Goal: Information Seeking & Learning: Learn about a topic

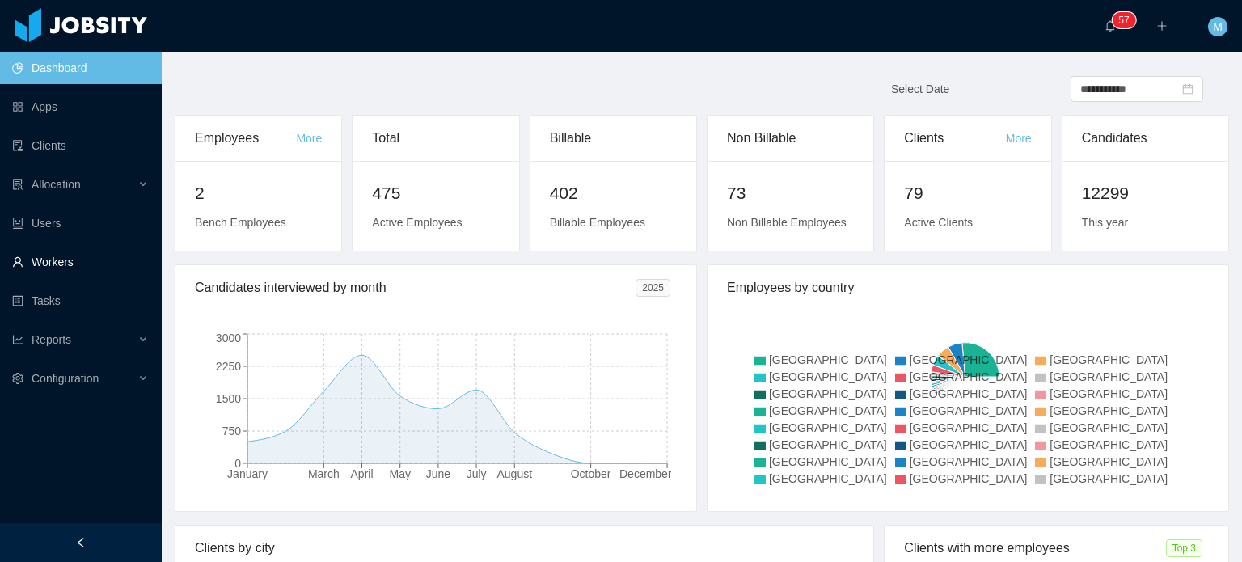
click at [67, 246] on link "Workers" at bounding box center [80, 262] width 137 height 32
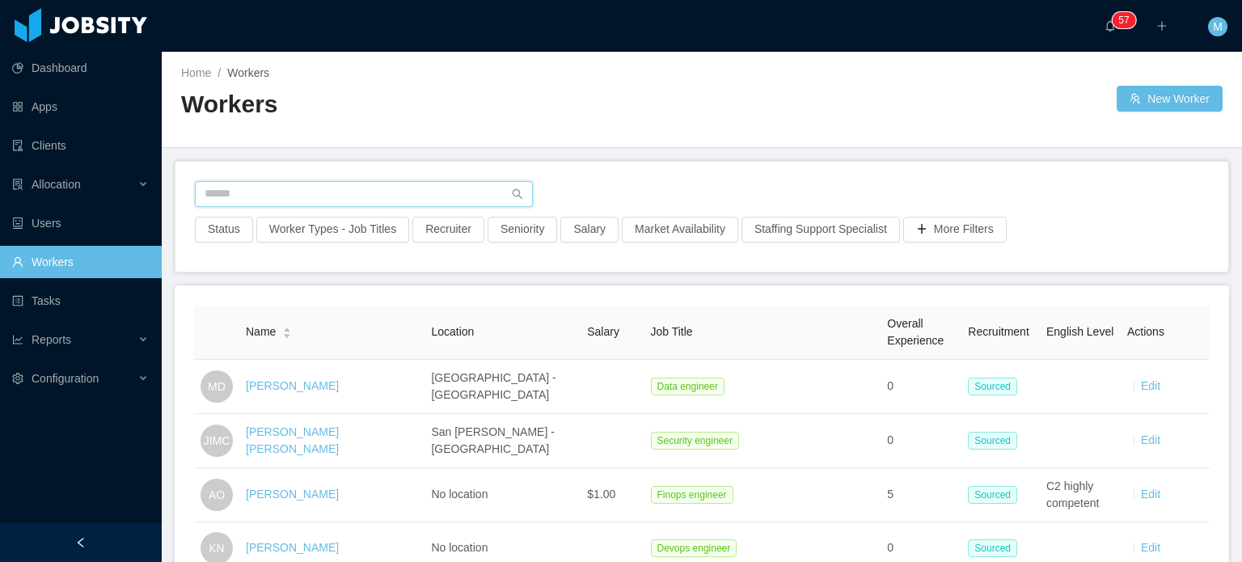
click at [261, 189] on input "text" at bounding box center [364, 194] width 338 height 26
type input "*"
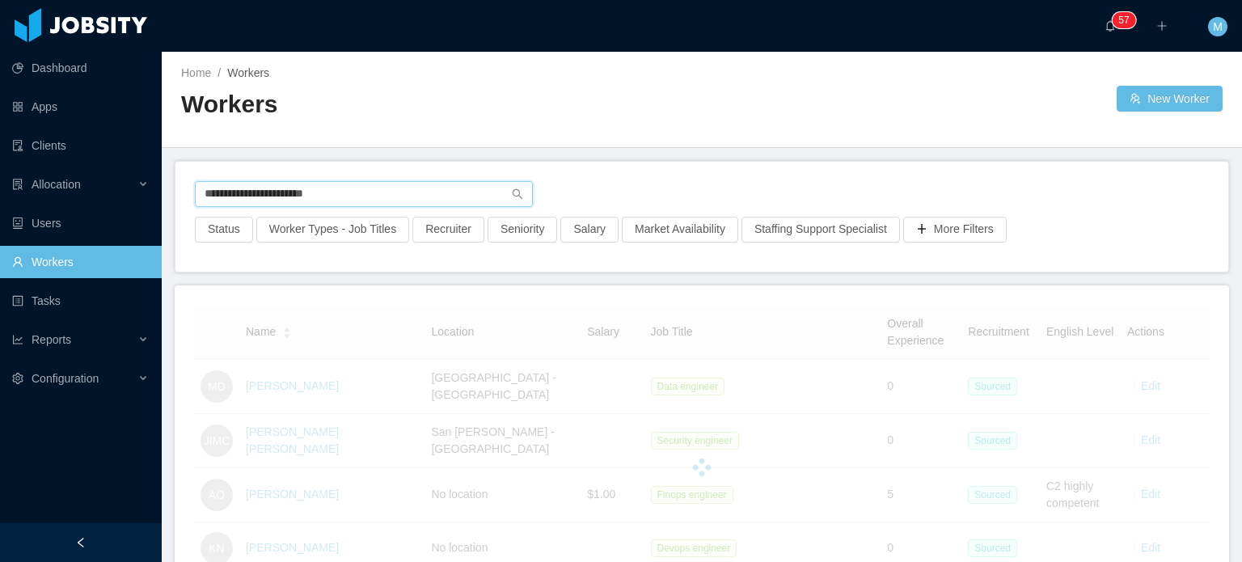
type input "**********"
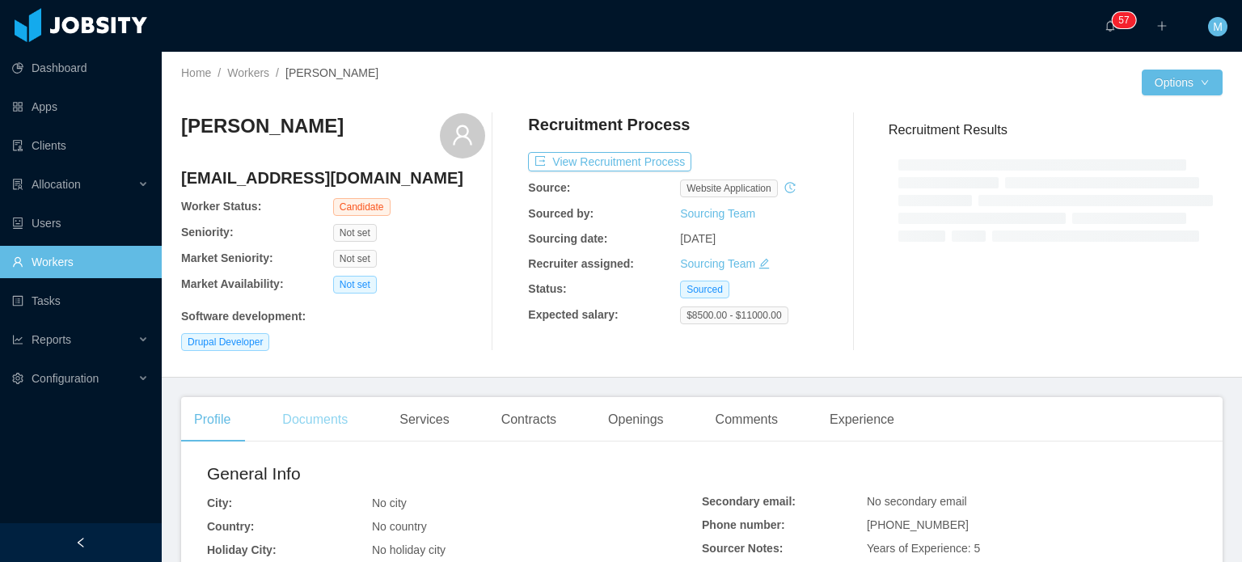
click at [343, 412] on div "Documents" at bounding box center [314, 419] width 91 height 45
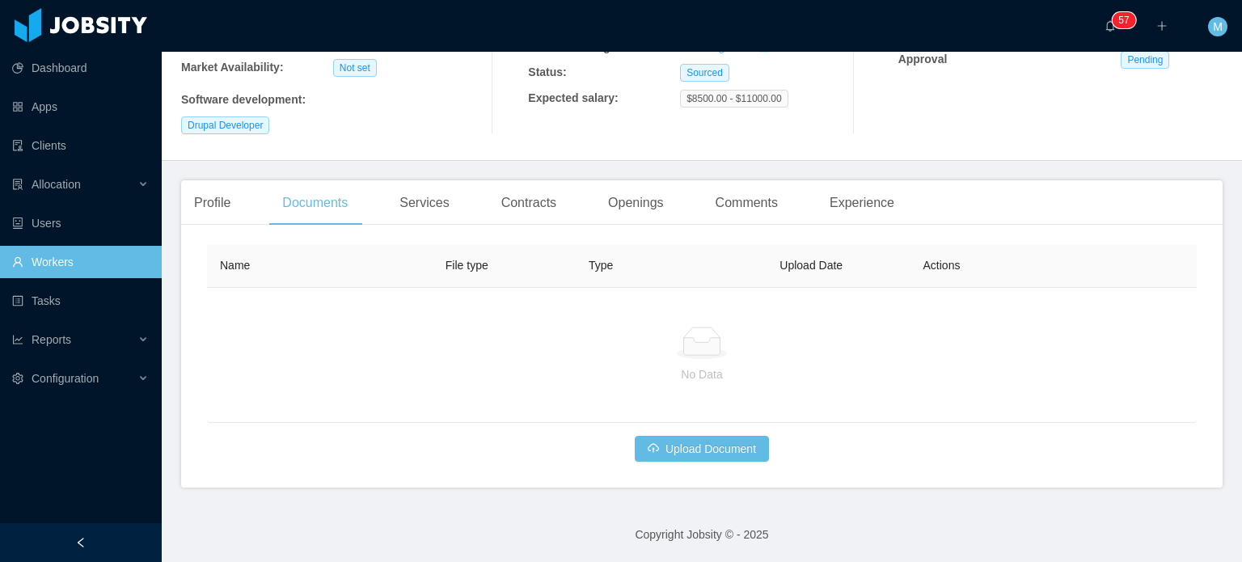
scroll to position [217, 0]
click at [228, 216] on div "Profile" at bounding box center [212, 202] width 62 height 45
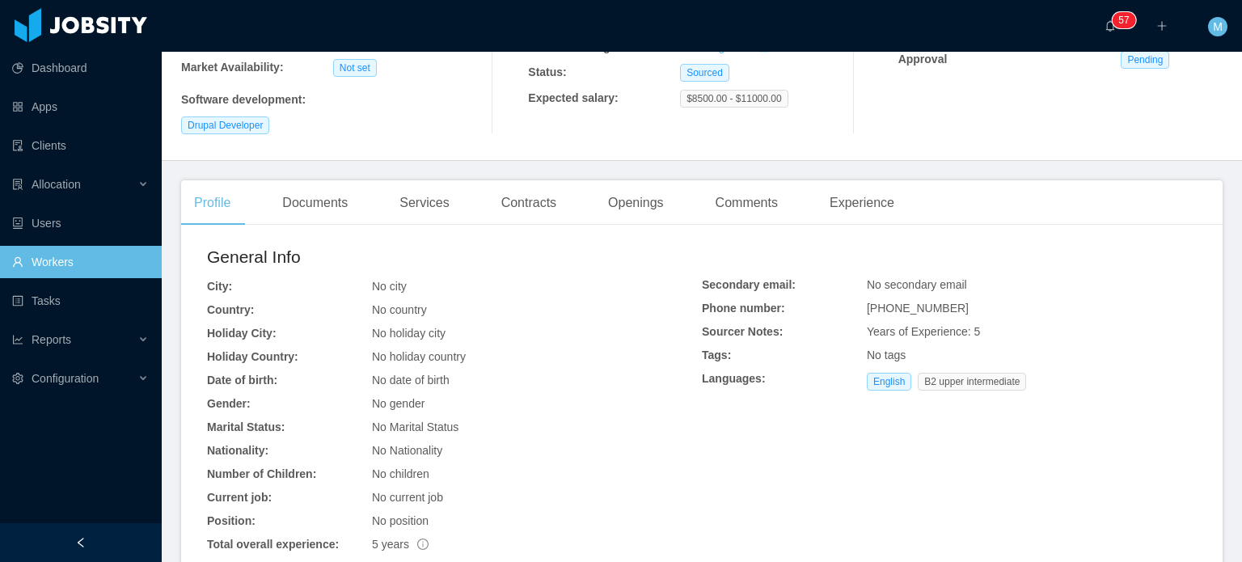
scroll to position [395, 0]
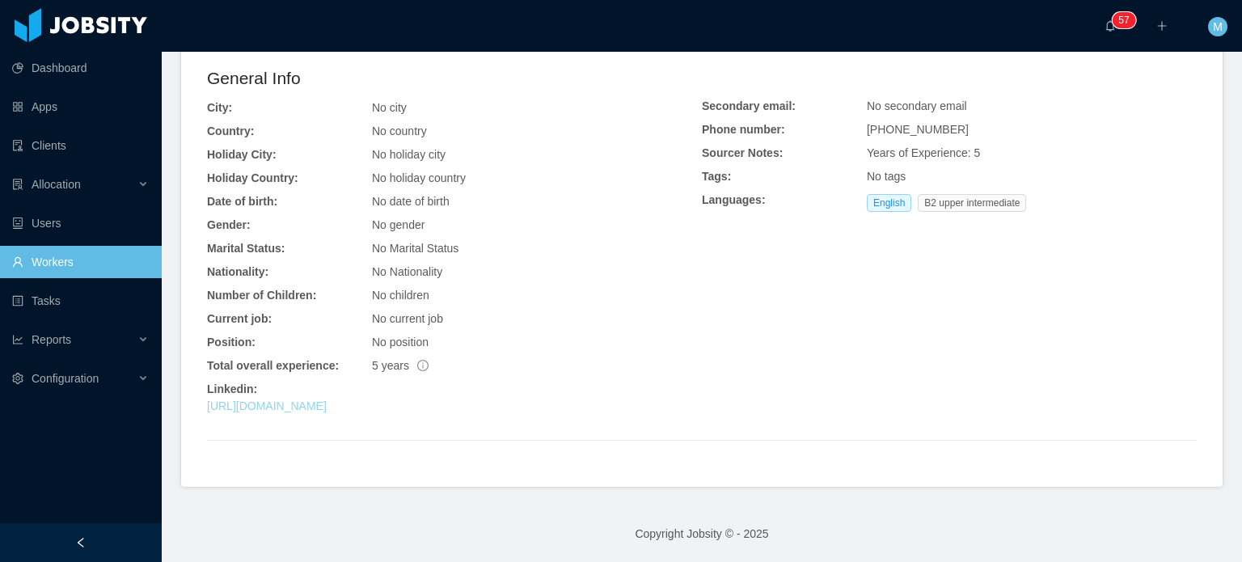
click at [327, 403] on link "[URL][DOMAIN_NAME]" at bounding box center [267, 405] width 120 height 13
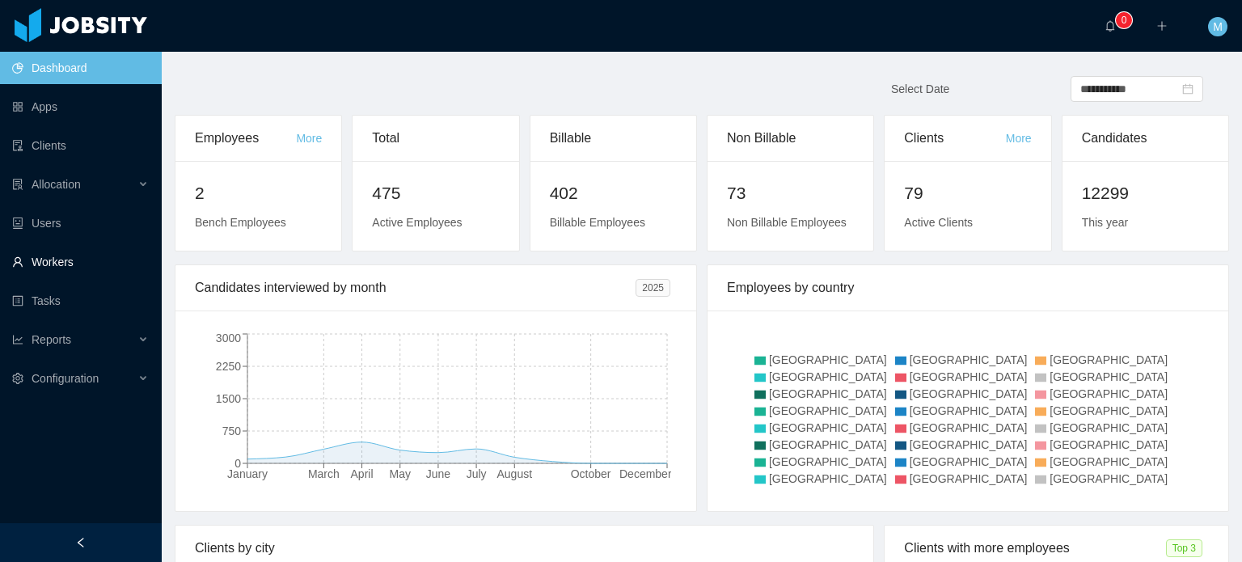
click at [102, 271] on link "Workers" at bounding box center [80, 262] width 137 height 32
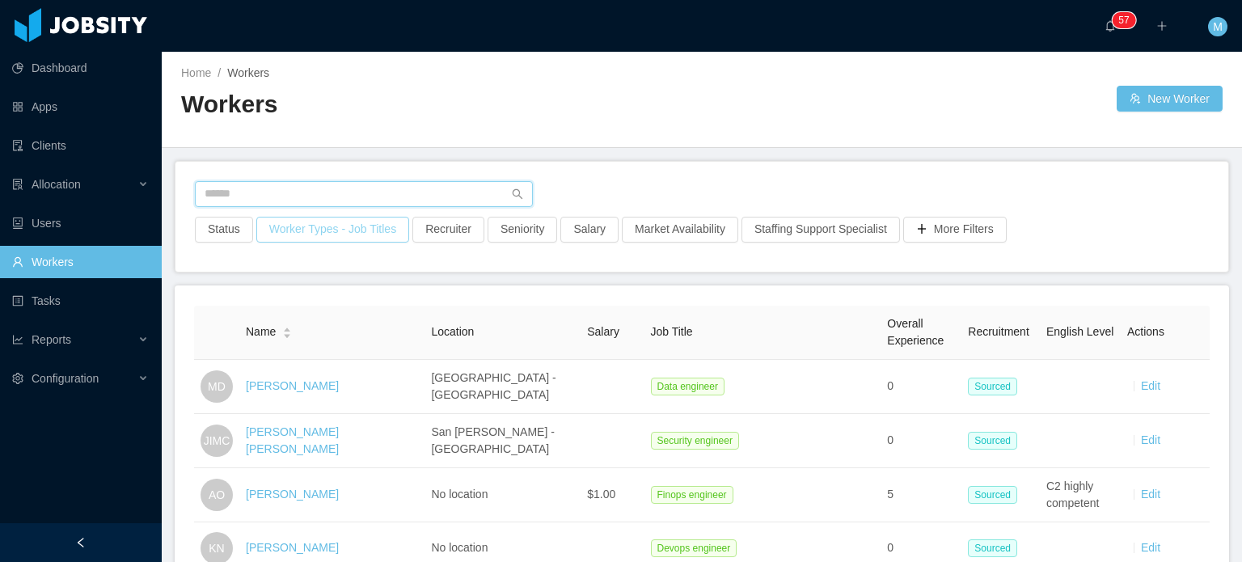
click at [306, 184] on input "text" at bounding box center [364, 194] width 338 height 26
paste input "**********"
type input "**********"
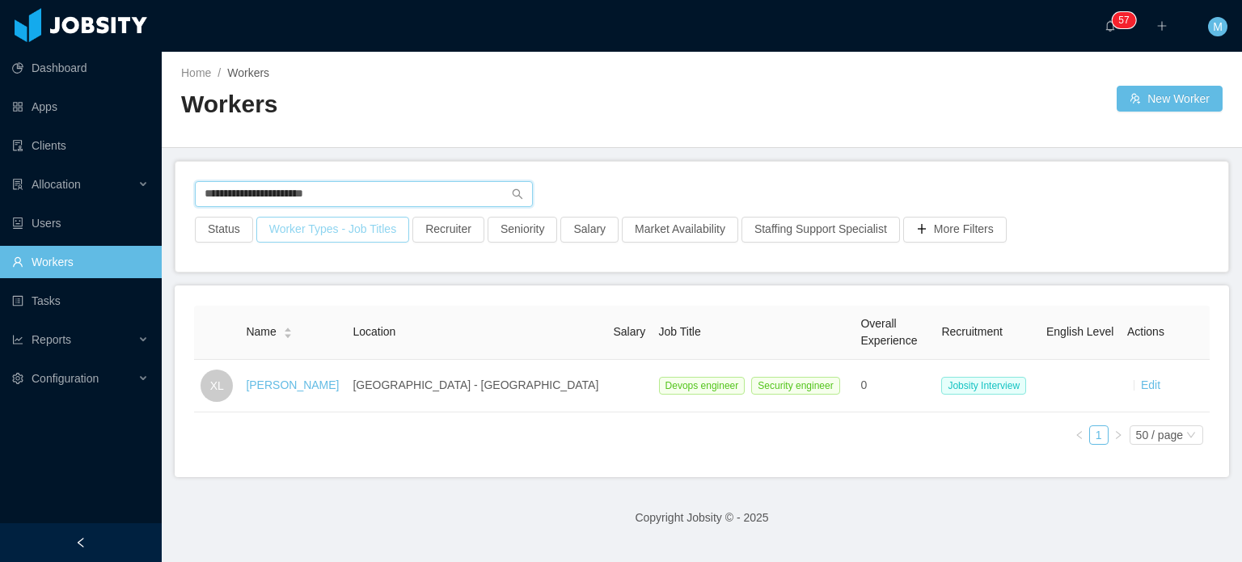
click at [306, 184] on input "**********" at bounding box center [364, 194] width 338 height 26
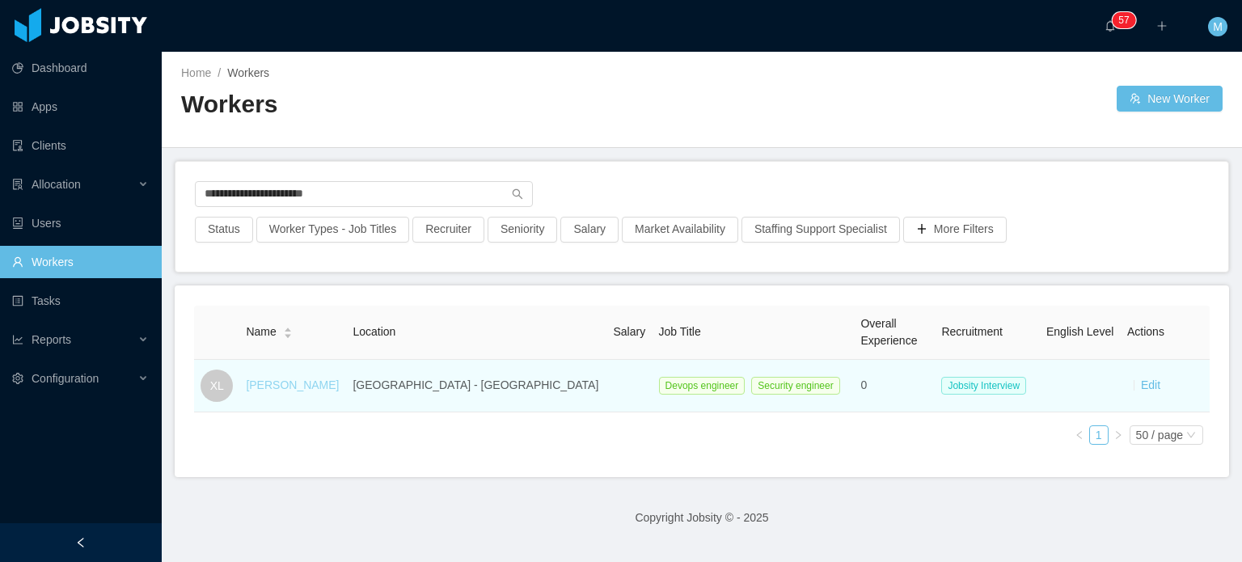
click at [319, 386] on link "Xavier Lombeida" at bounding box center [292, 384] width 93 height 13
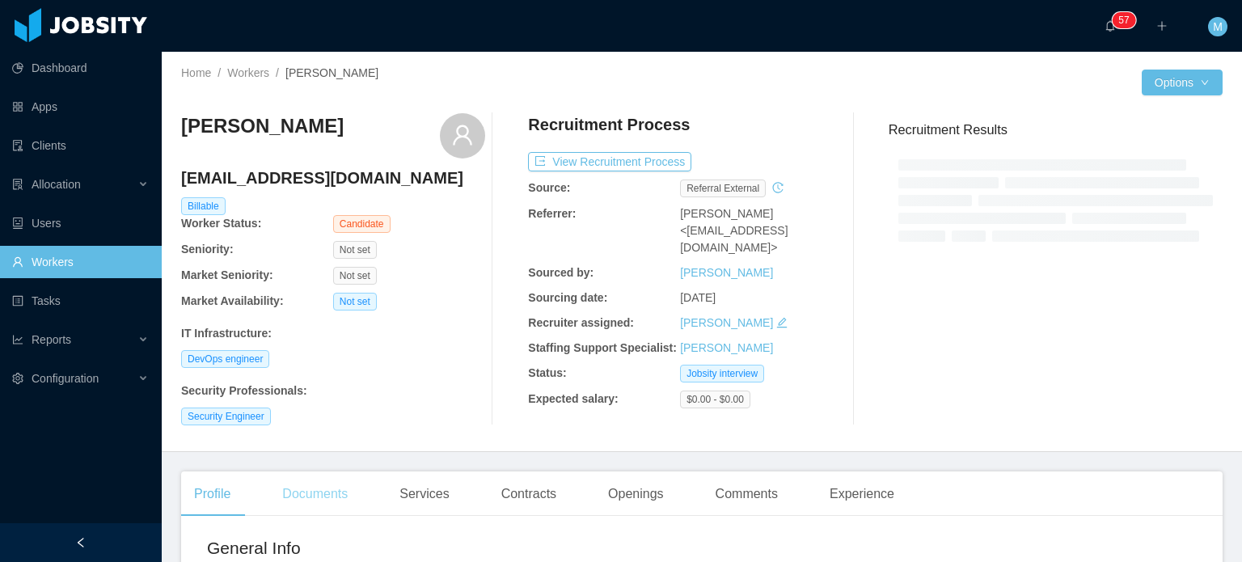
click at [293, 496] on div "Documents" at bounding box center [314, 493] width 91 height 45
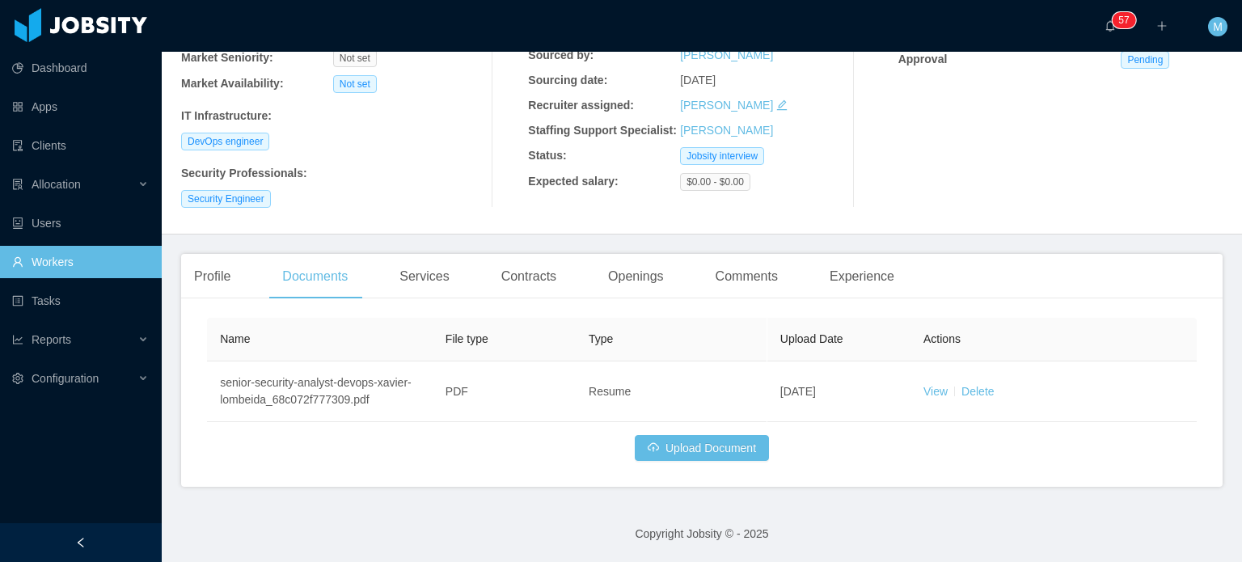
scroll to position [217, 0]
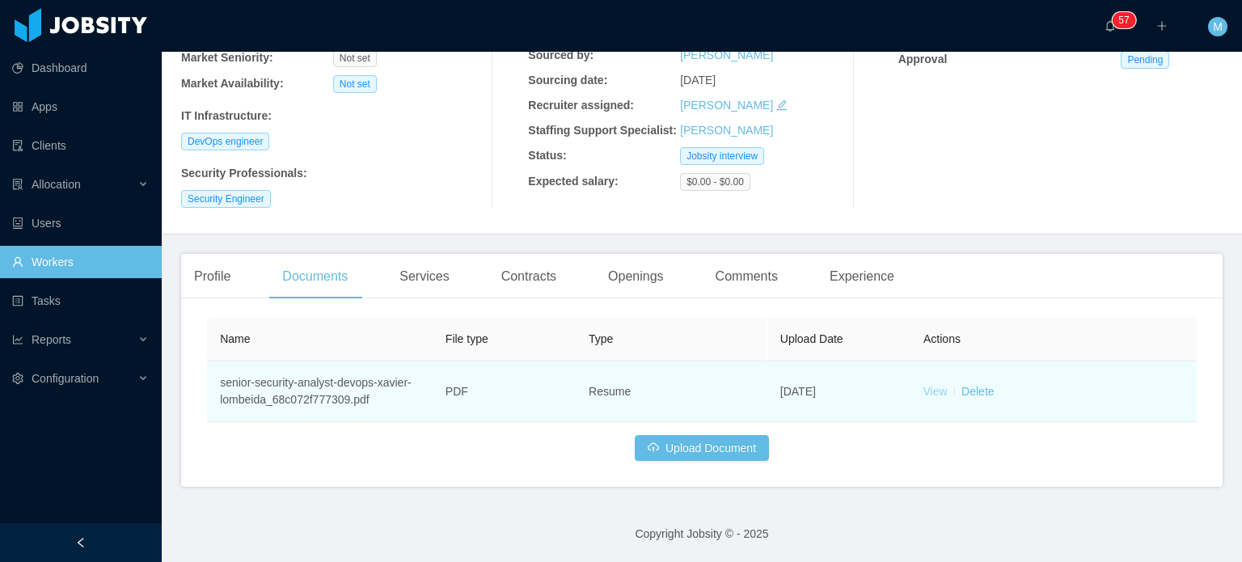
click at [923, 385] on link "View" at bounding box center [935, 391] width 24 height 13
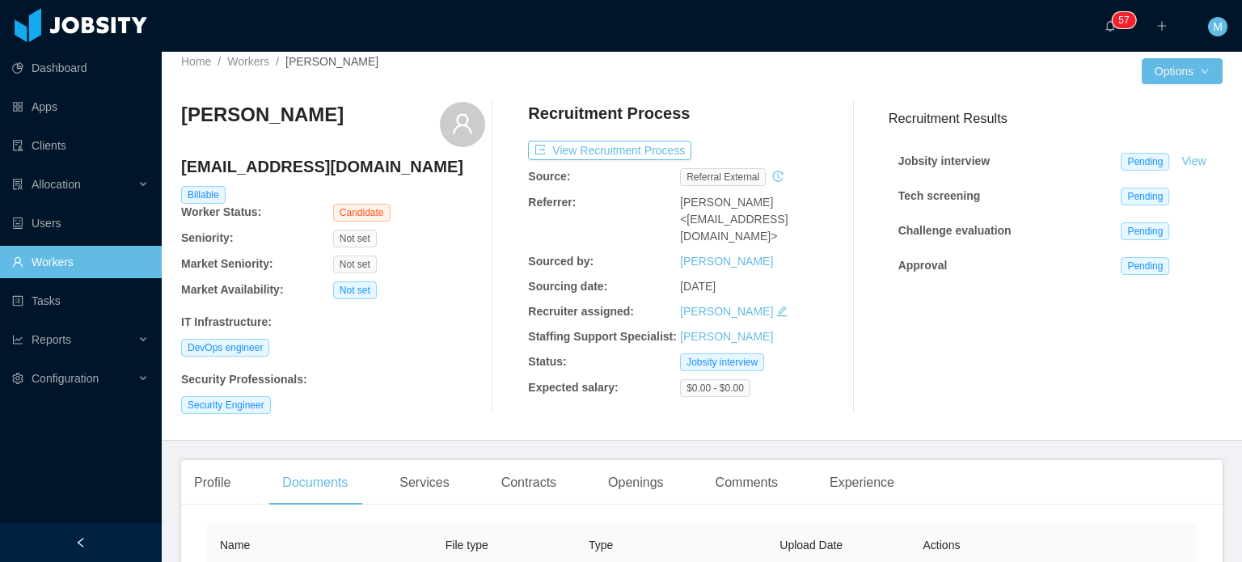
scroll to position [89, 0]
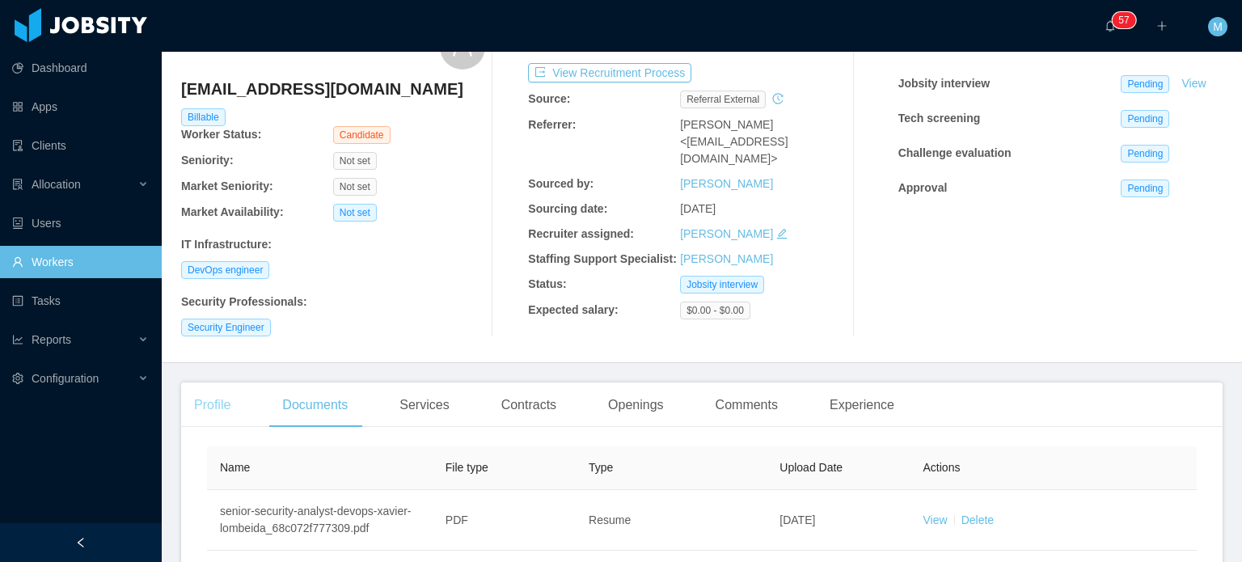
click at [222, 410] on div "Profile" at bounding box center [212, 404] width 62 height 45
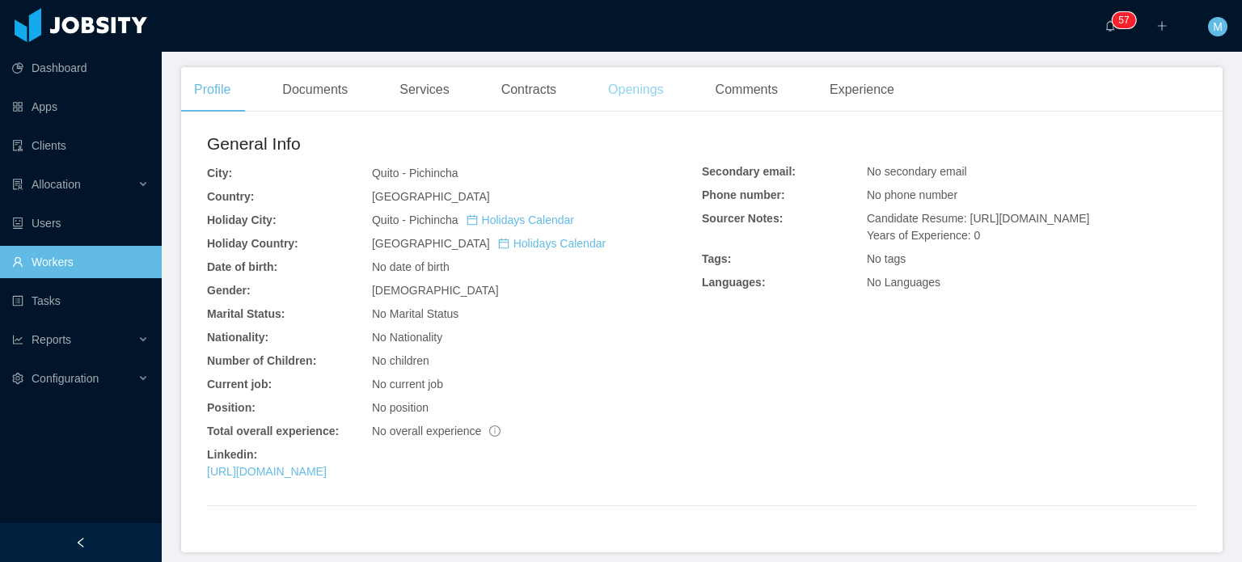
scroll to position [403, 0]
click at [327, 476] on link "https://www.linkedin.com/in/xavier-lombeida-devops" at bounding box center [267, 472] width 120 height 13
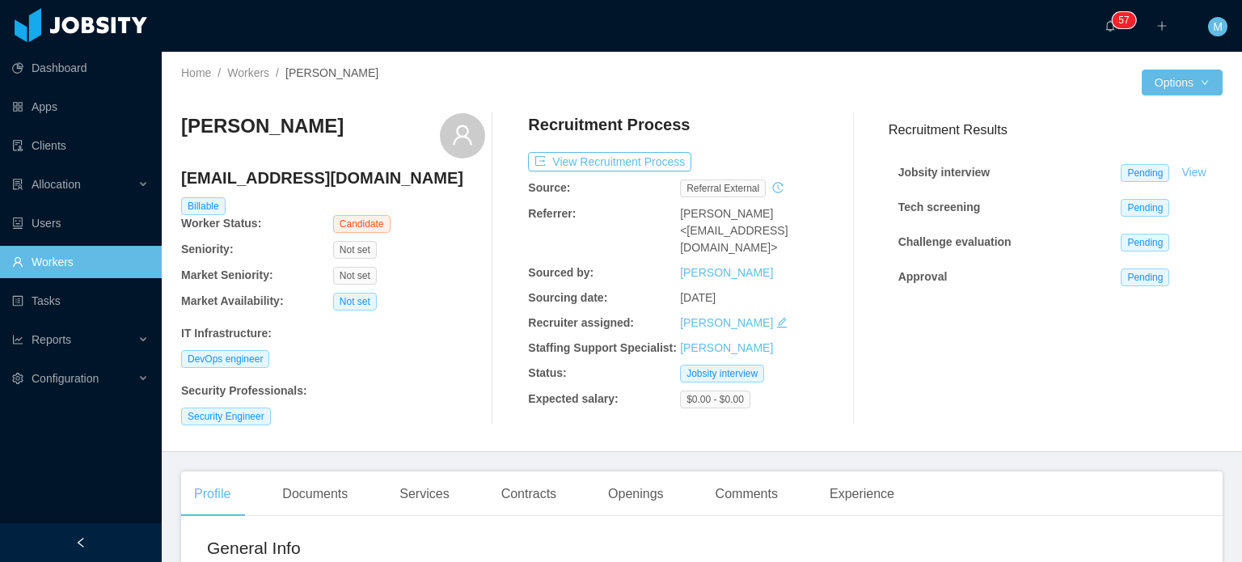
click at [614, 146] on div "Recruitment Process View Recruitment Process Source: Referral external Referrer…" at bounding box center [680, 269] width 304 height 312
click at [617, 161] on button "View Recruitment Process" at bounding box center [609, 161] width 163 height 19
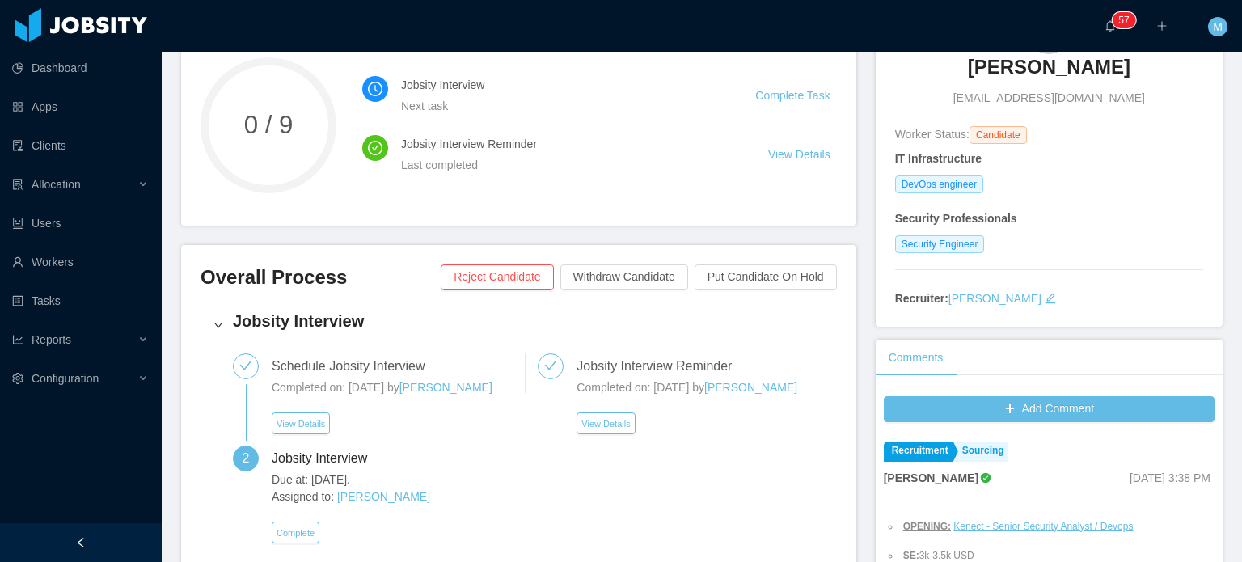
scroll to position [167, 0]
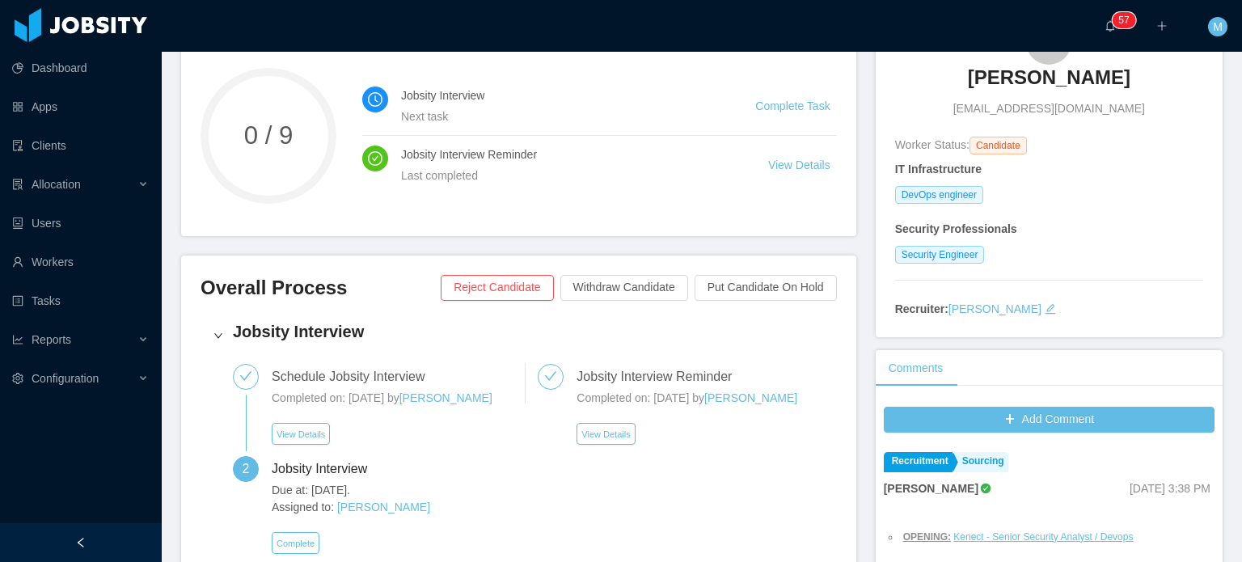
click at [952, 99] on div "Xavier Lombeida xavierlombeida@gmail.com" at bounding box center [1049, 68] width 308 height 98
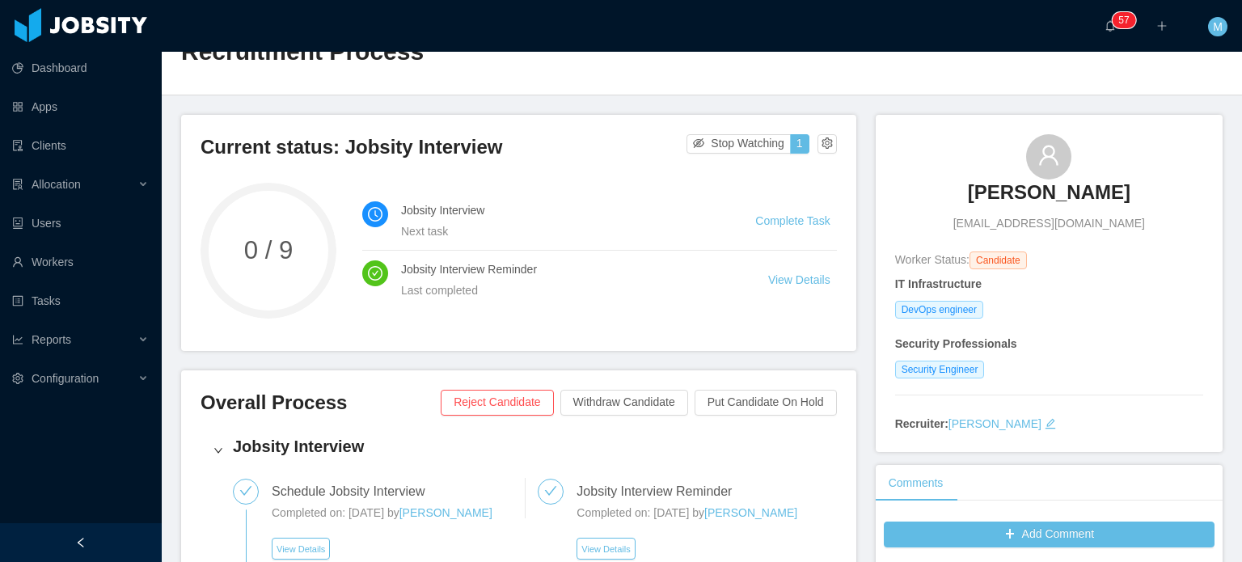
scroll to position [0, 0]
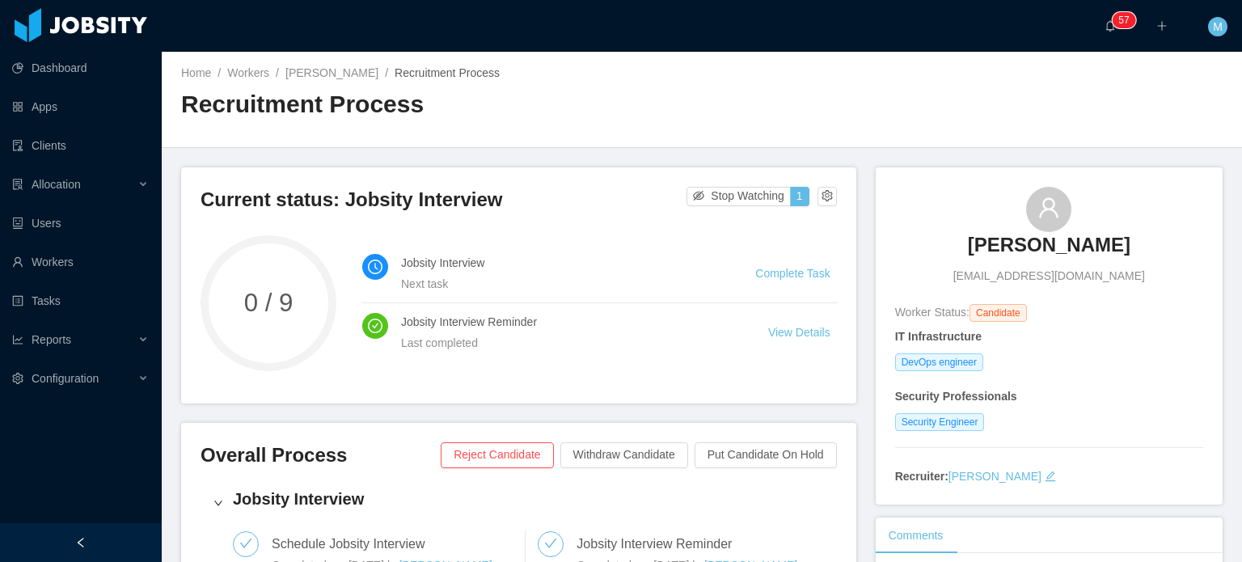
drag, startPoint x: 948, startPoint y: 251, endPoint x: 1154, endPoint y: 254, distance: 205.4
click at [1154, 254] on div "Xavier Lombeida xavierlombeida@gmail.com" at bounding box center [1049, 236] width 308 height 98
copy h3 "Xavier Lombeida"
click at [1222, 381] on main "Home / Workers / Xavier Lombeida / Recruitment Process / Recruitment Process Cu…" at bounding box center [702, 307] width 1080 height 510
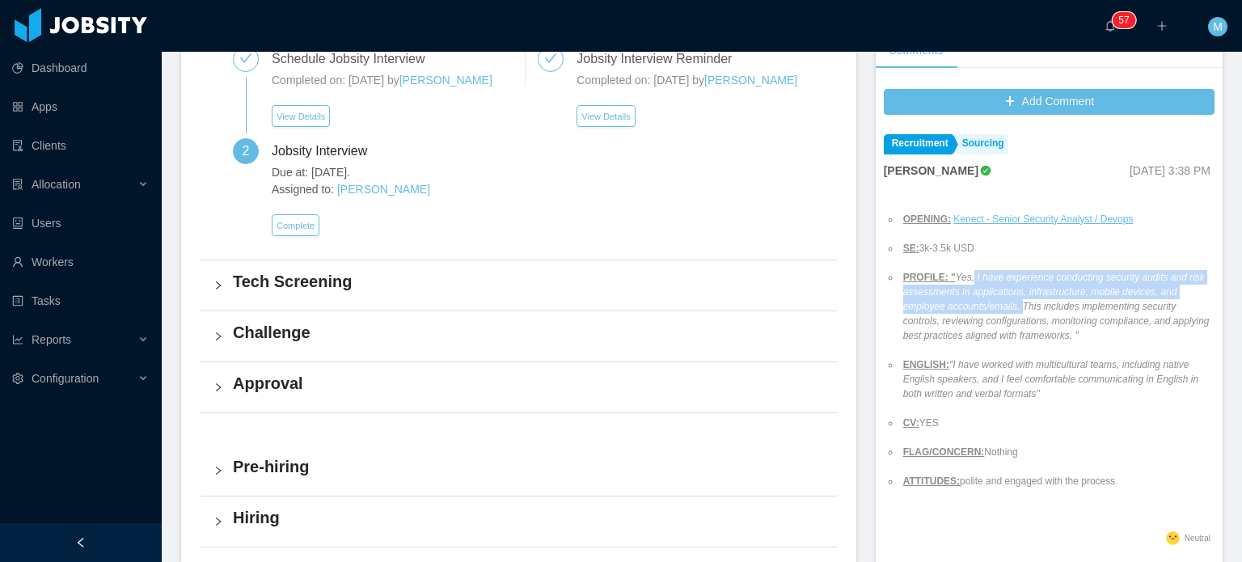
drag, startPoint x: 956, startPoint y: 276, endPoint x: 967, endPoint y: 306, distance: 32.7
click at [967, 306] on em "Yes, I have experience conducting security audits and risk assessments in appli…" at bounding box center [1056, 307] width 306 height 70
copy em "I have experience conducting security audits and risk assessments in applicatio…"
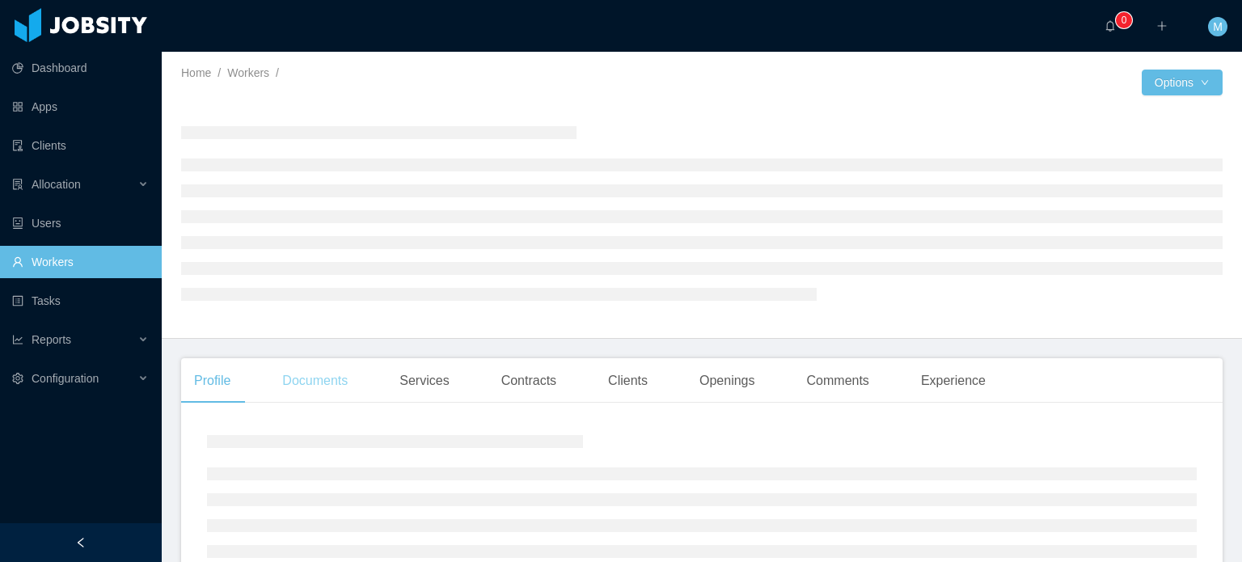
click at [326, 399] on div "Documents" at bounding box center [314, 380] width 91 height 45
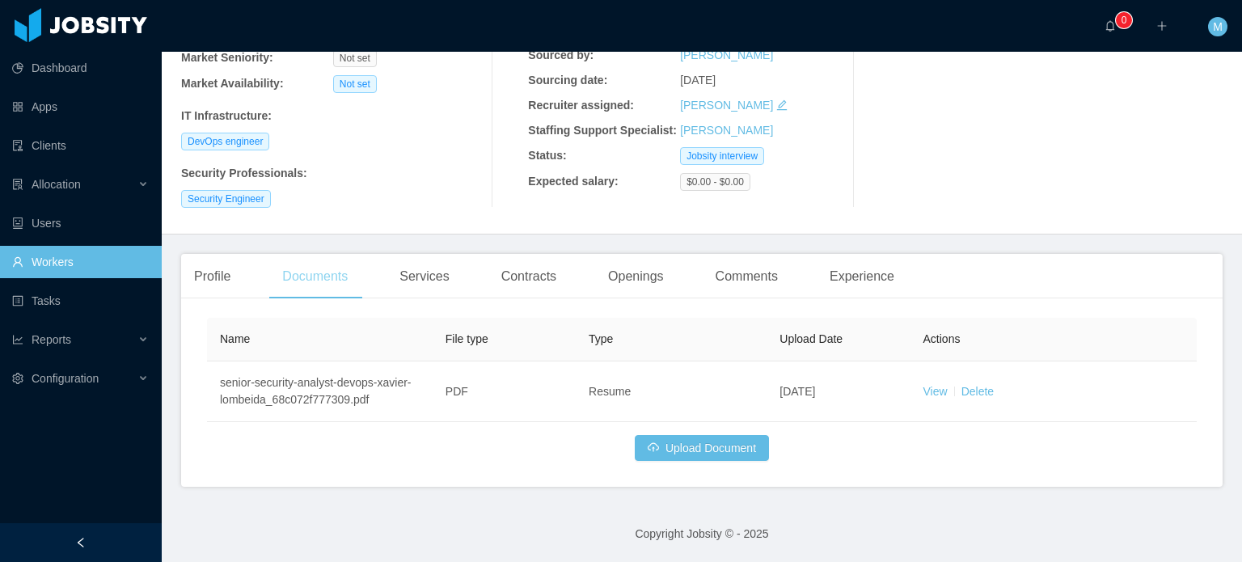
scroll to position [218, 0]
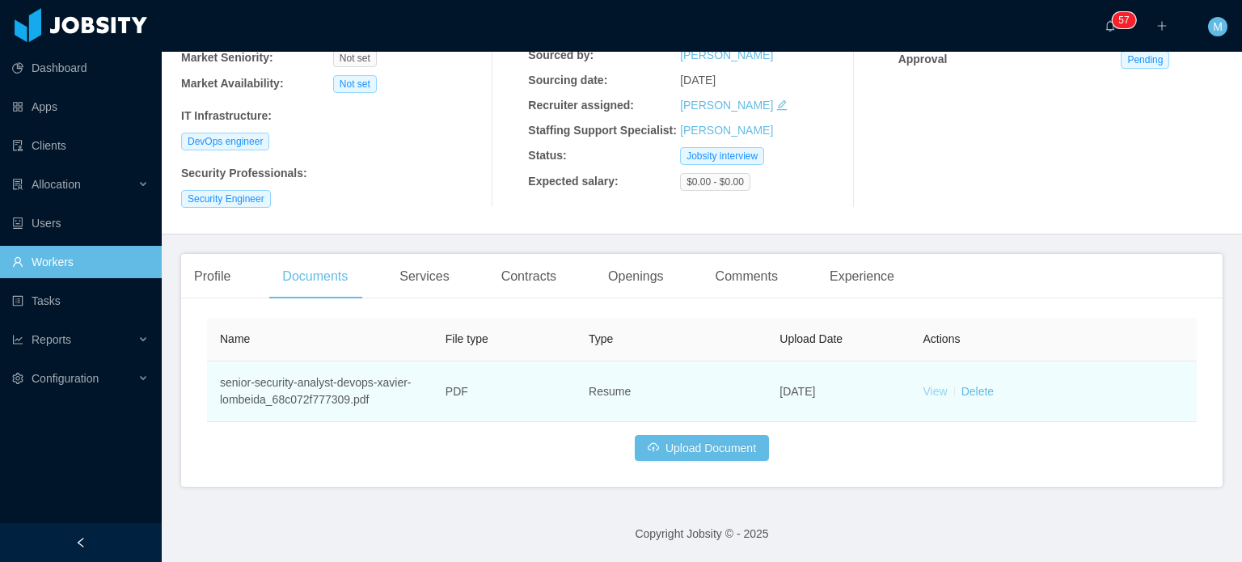
click at [923, 395] on link "View" at bounding box center [935, 391] width 24 height 13
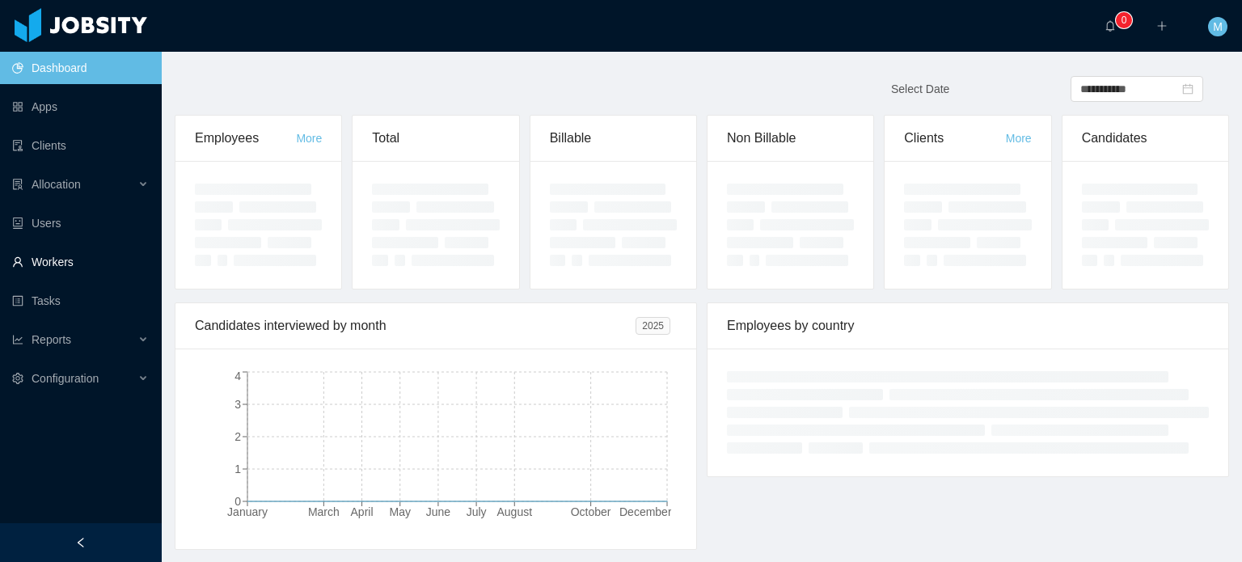
click at [101, 255] on link "Workers" at bounding box center [80, 262] width 137 height 32
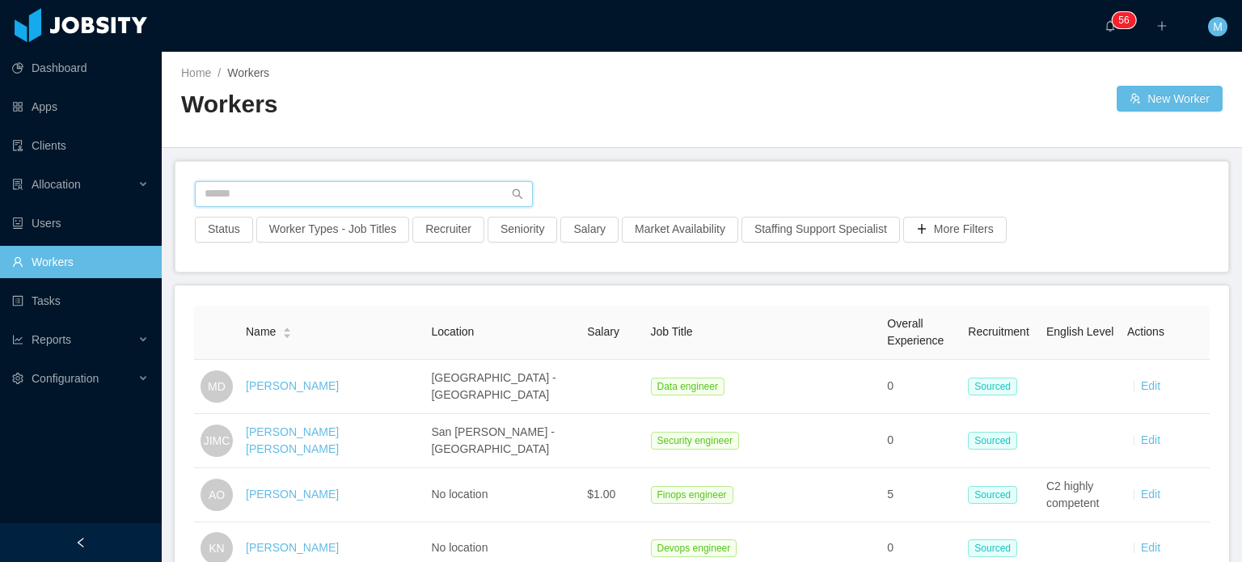
click at [218, 191] on input "text" at bounding box center [364, 194] width 338 height 26
type input "*"
type input "**********"
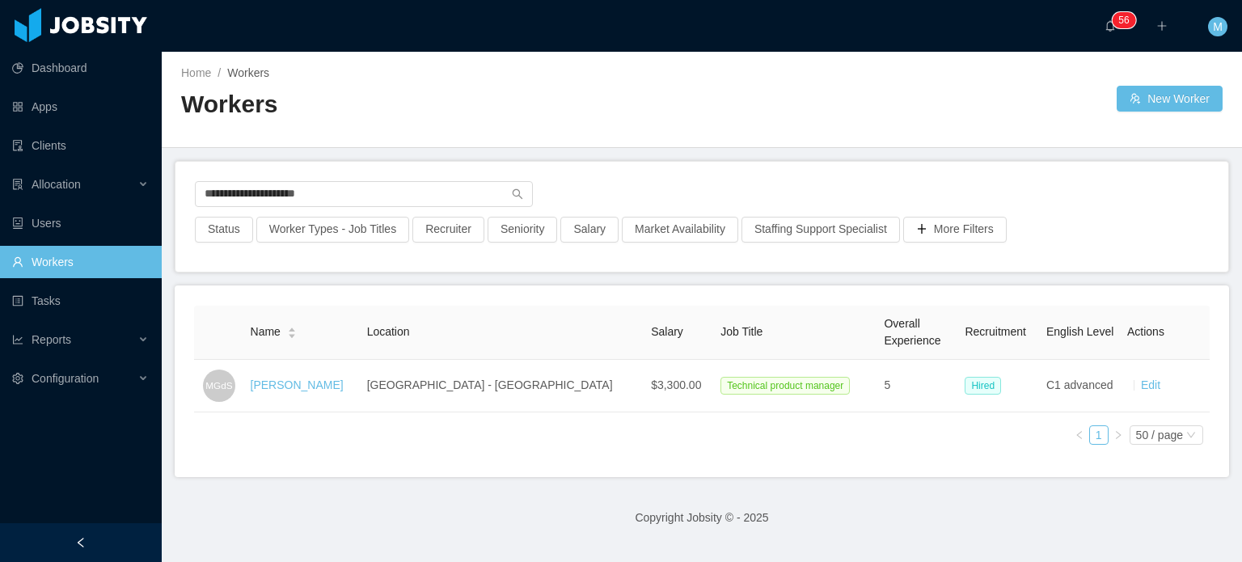
click at [344, 384] on link "[PERSON_NAME]" at bounding box center [297, 384] width 93 height 13
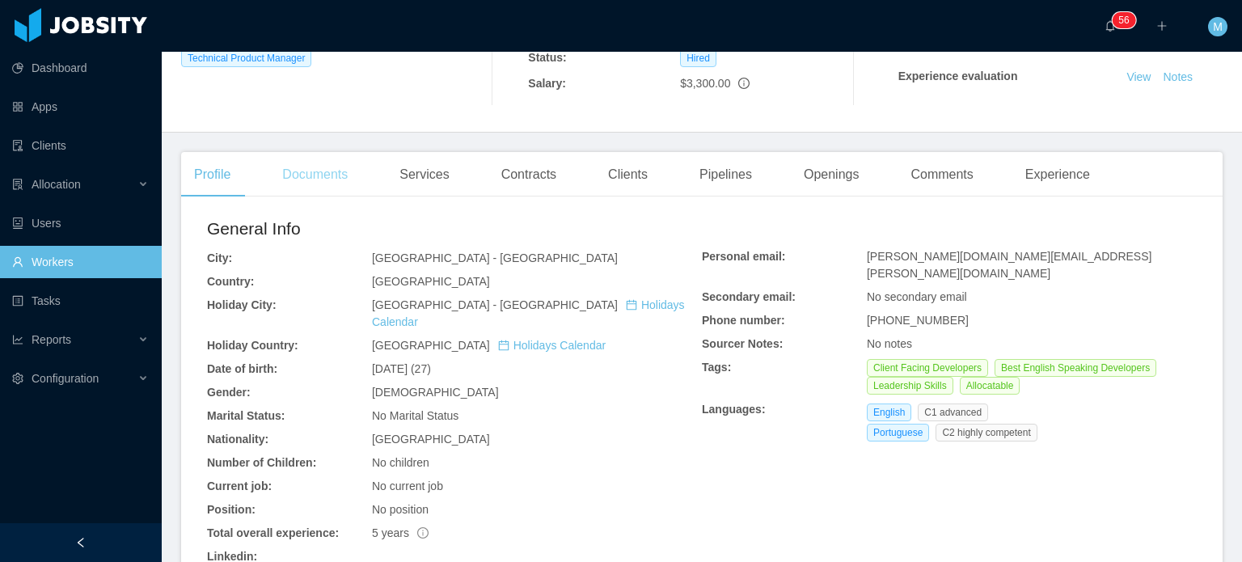
click at [317, 152] on div "Documents" at bounding box center [314, 174] width 91 height 45
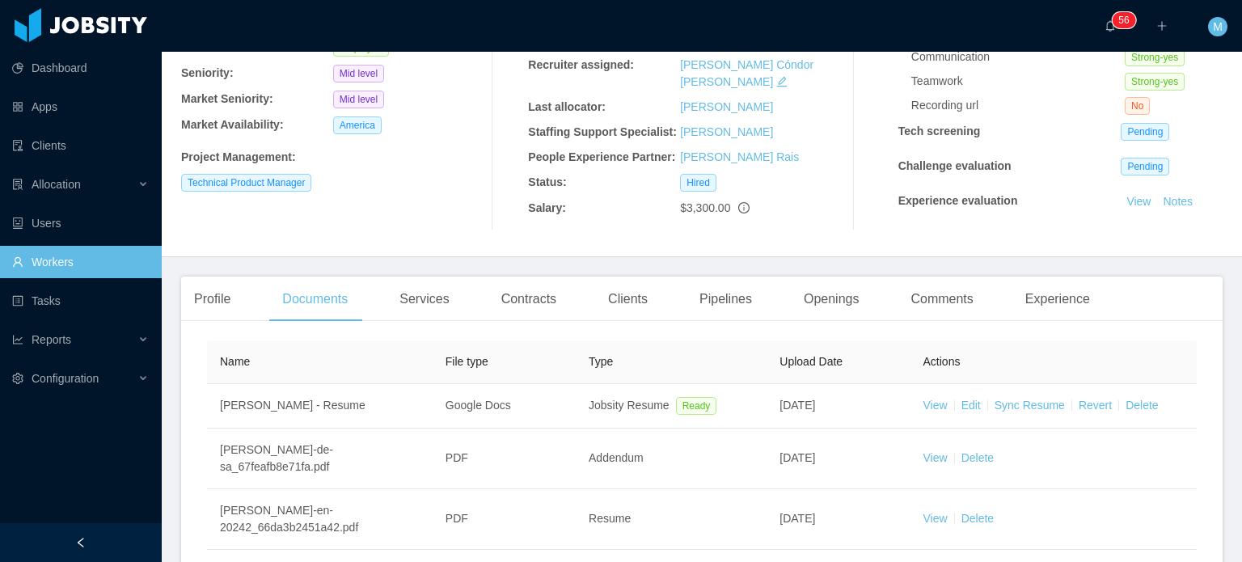
scroll to position [323, 0]
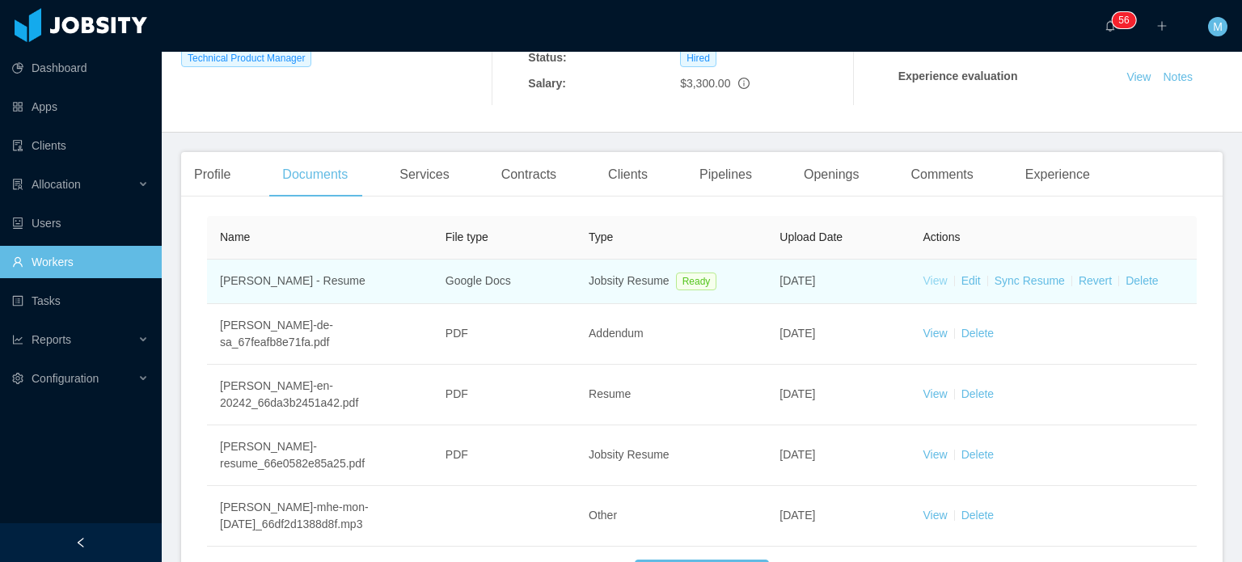
click at [924, 284] on link "View" at bounding box center [935, 280] width 24 height 13
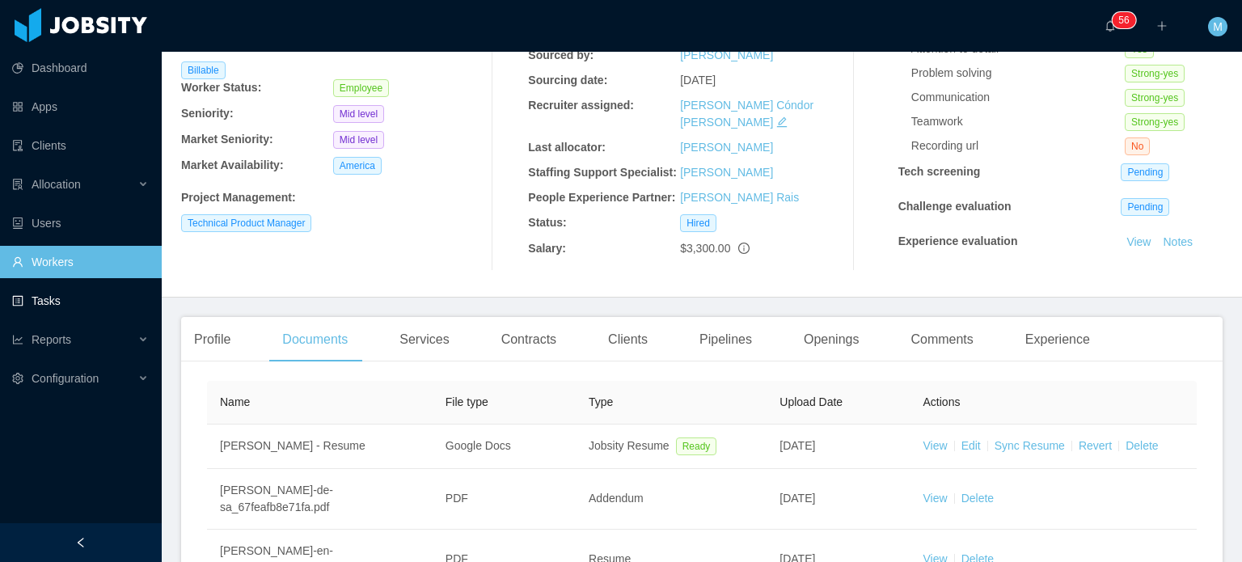
scroll to position [0, 0]
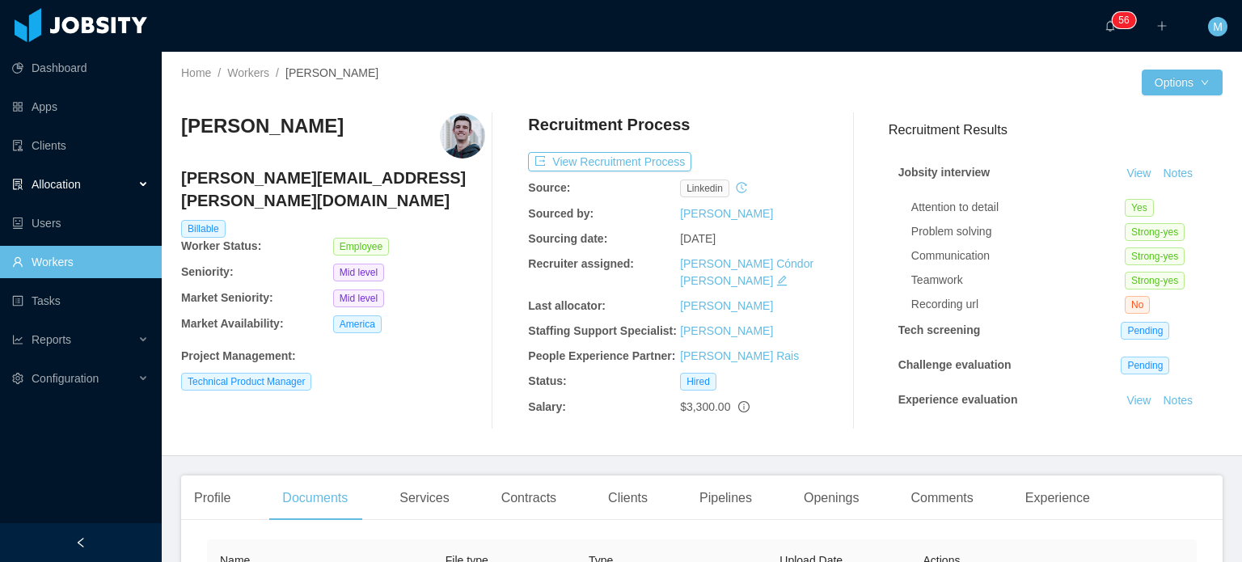
click at [134, 182] on div "Allocation" at bounding box center [81, 184] width 162 height 32
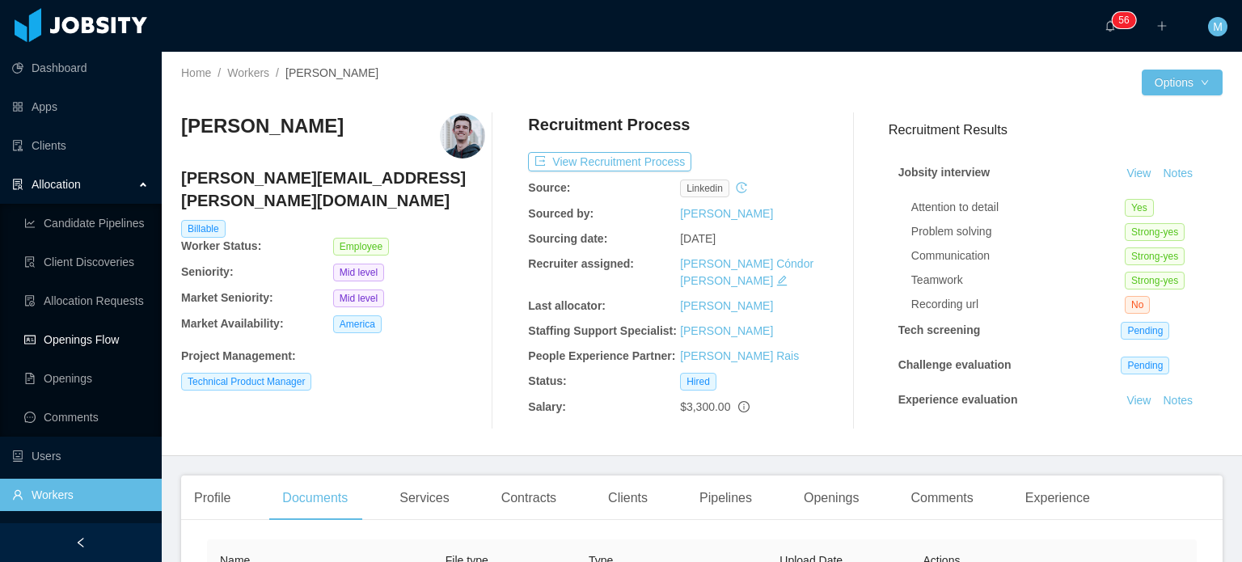
click at [98, 350] on link "Openings Flow" at bounding box center [86, 339] width 125 height 32
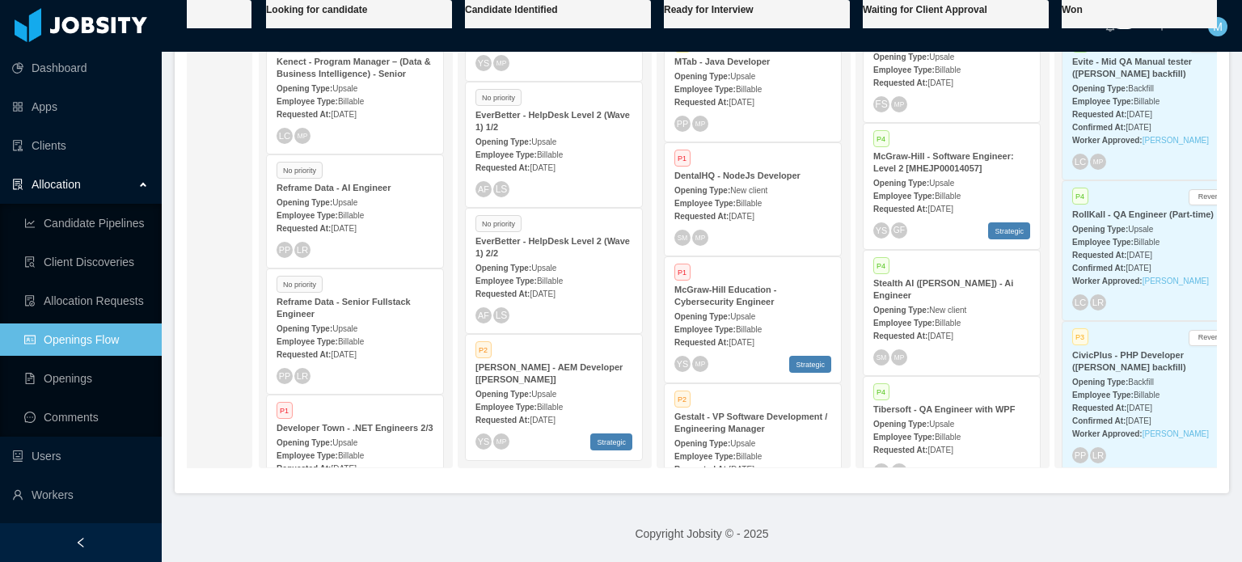
scroll to position [656, 0]
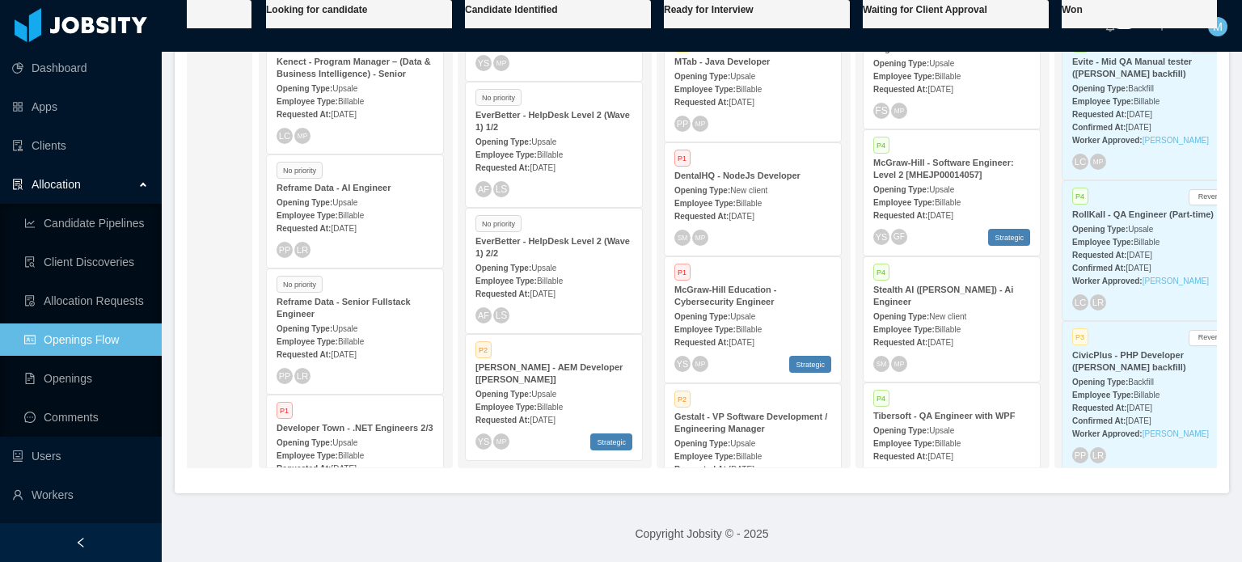
click at [975, 180] on div "Opening Type: Upsale" at bounding box center [951, 188] width 157 height 17
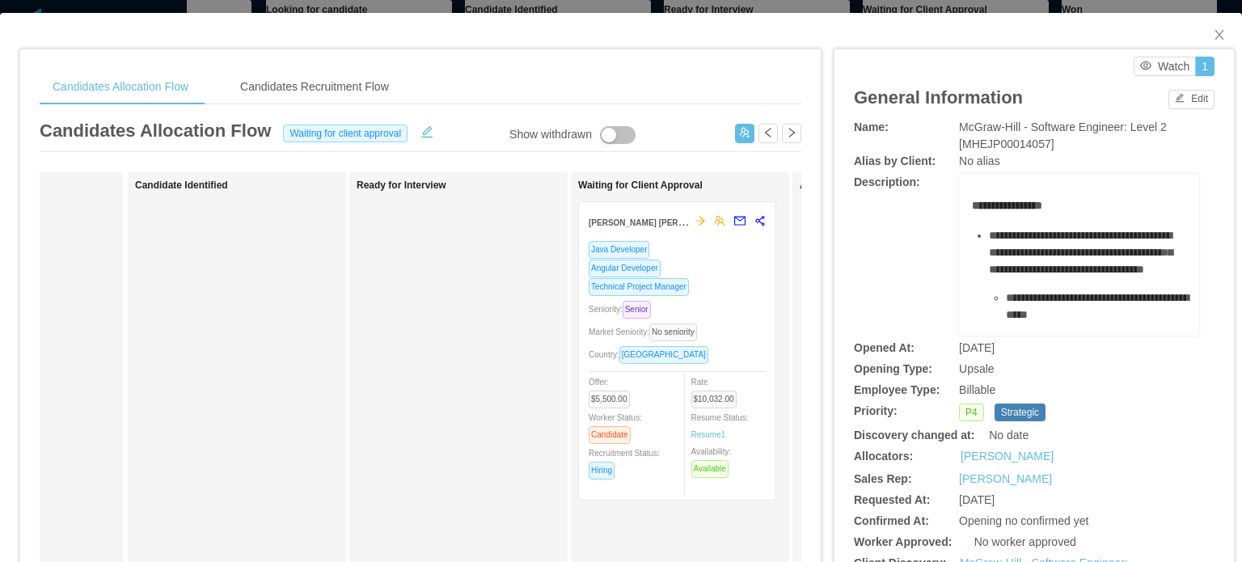
scroll to position [0, 155]
click at [721, 293] on div "Technical Project Manager" at bounding box center [669, 286] width 177 height 19
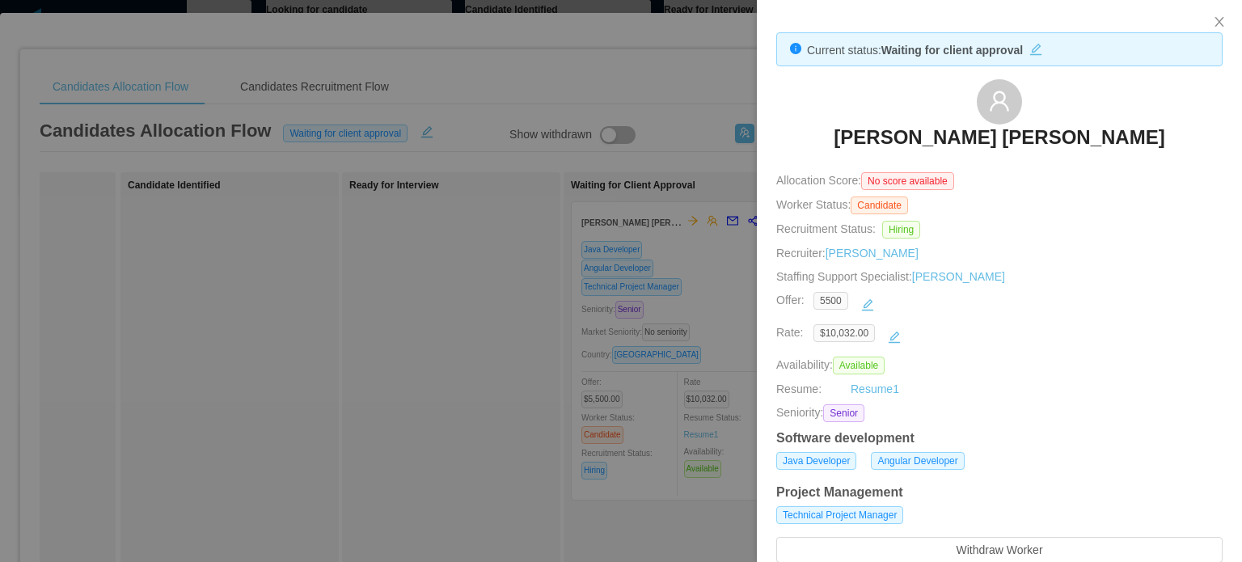
click at [994, 132] on h3 "Emmanuel Willi Marques Lehmann" at bounding box center [999, 138] width 331 height 26
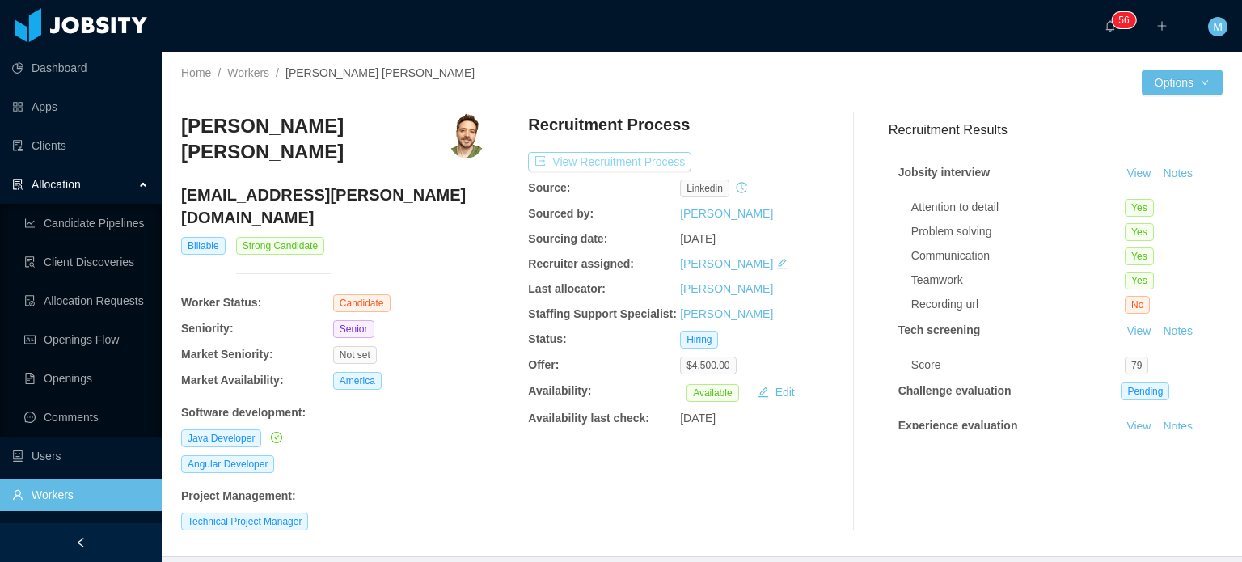
click at [642, 162] on button "View Recruitment Process" at bounding box center [609, 161] width 163 height 19
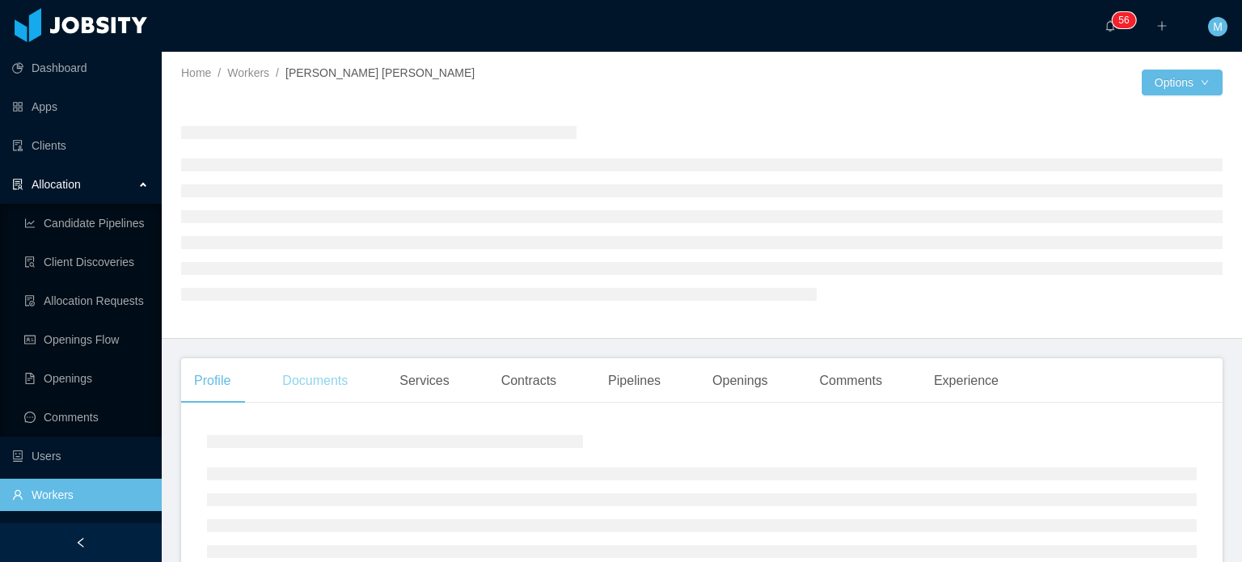
click at [305, 365] on div "Documents" at bounding box center [314, 380] width 91 height 45
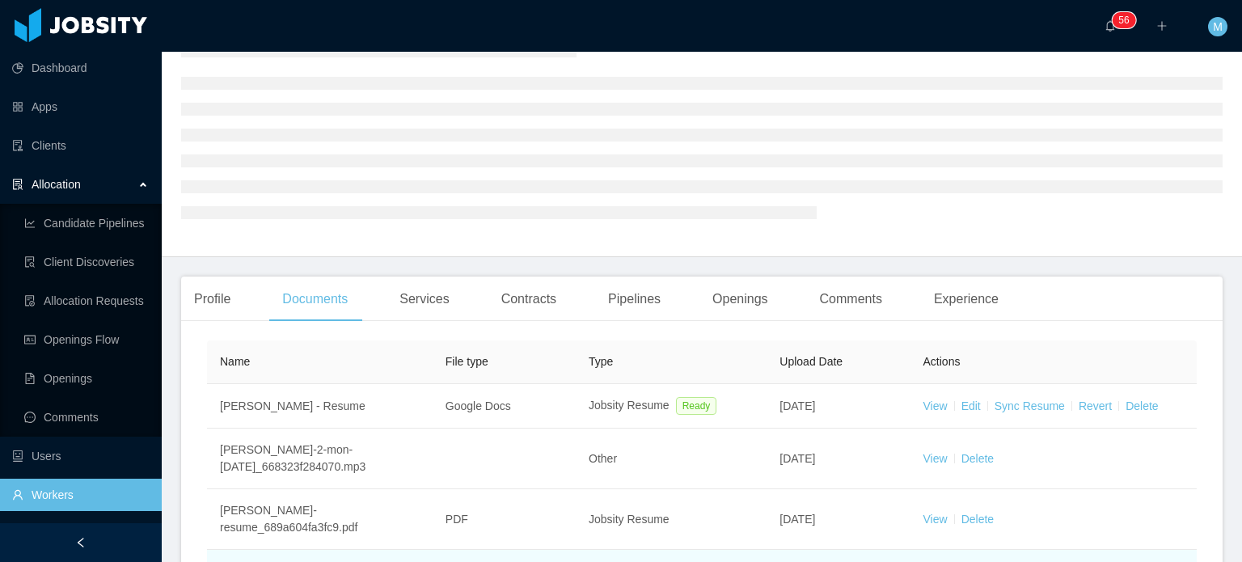
scroll to position [330, 0]
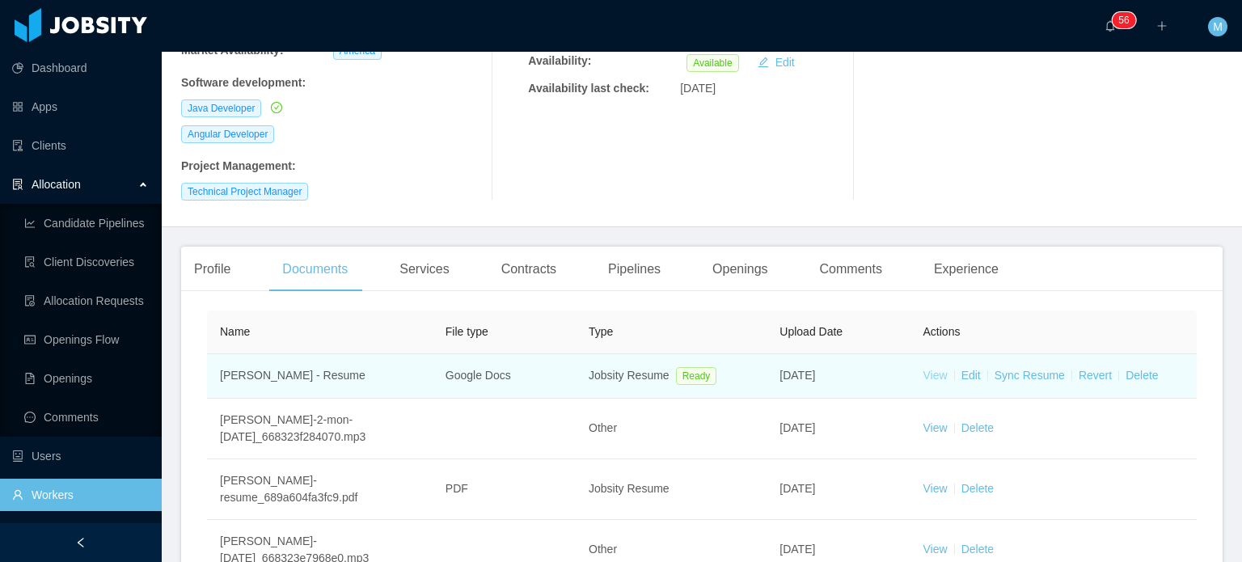
click at [934, 369] on link "View" at bounding box center [935, 375] width 24 height 13
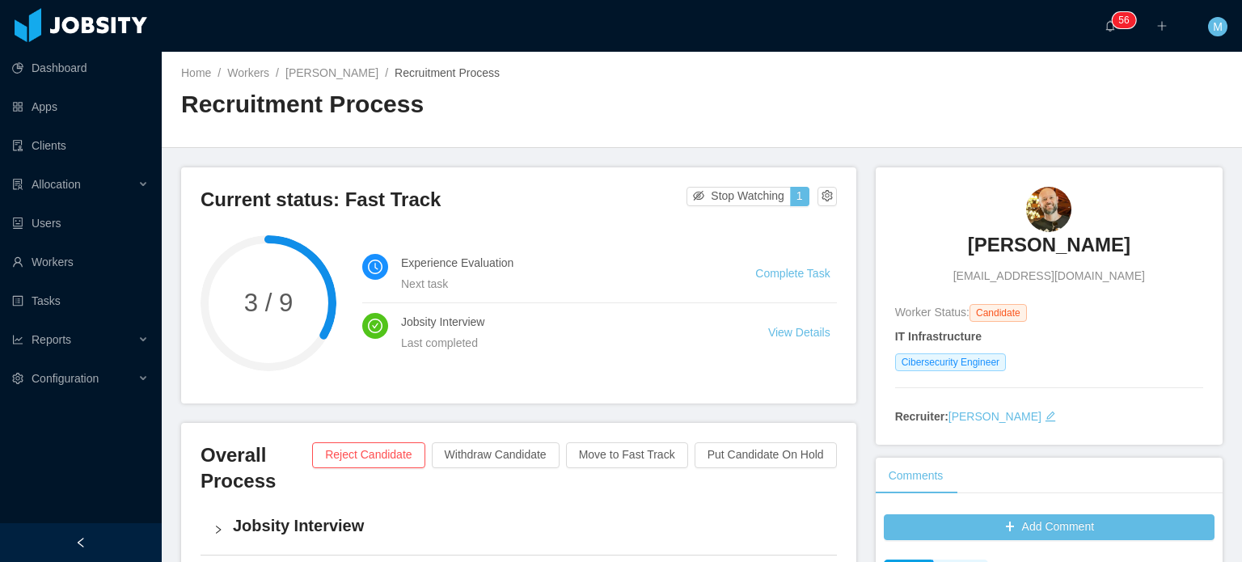
click at [1007, 248] on h3 "[PERSON_NAME]" at bounding box center [1049, 245] width 162 height 26
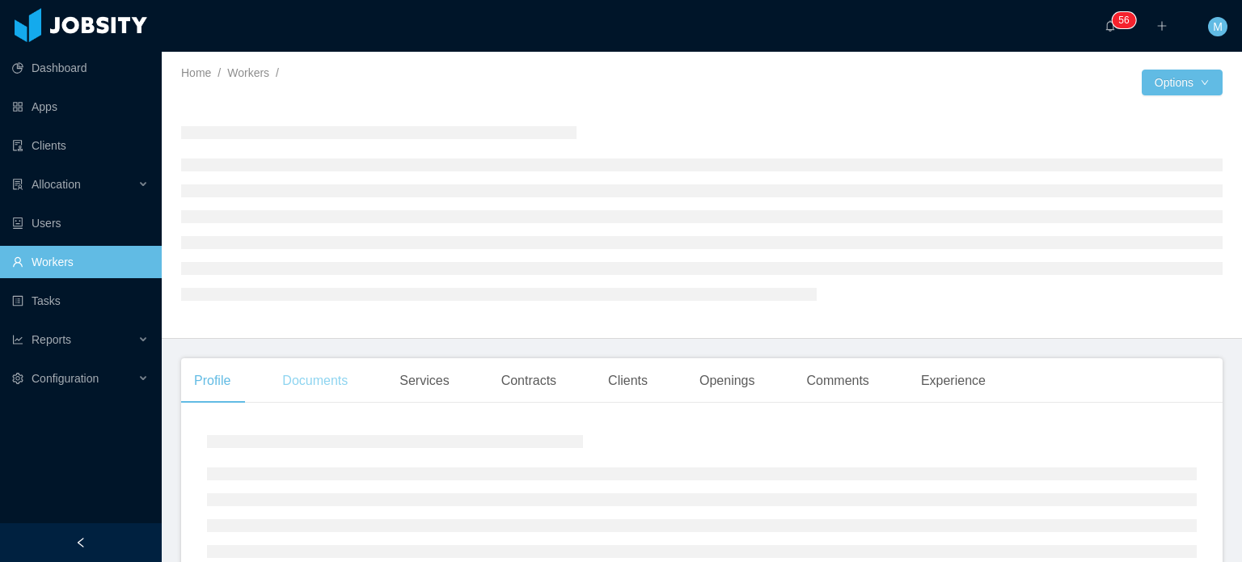
click at [301, 378] on div "Documents" at bounding box center [314, 380] width 91 height 45
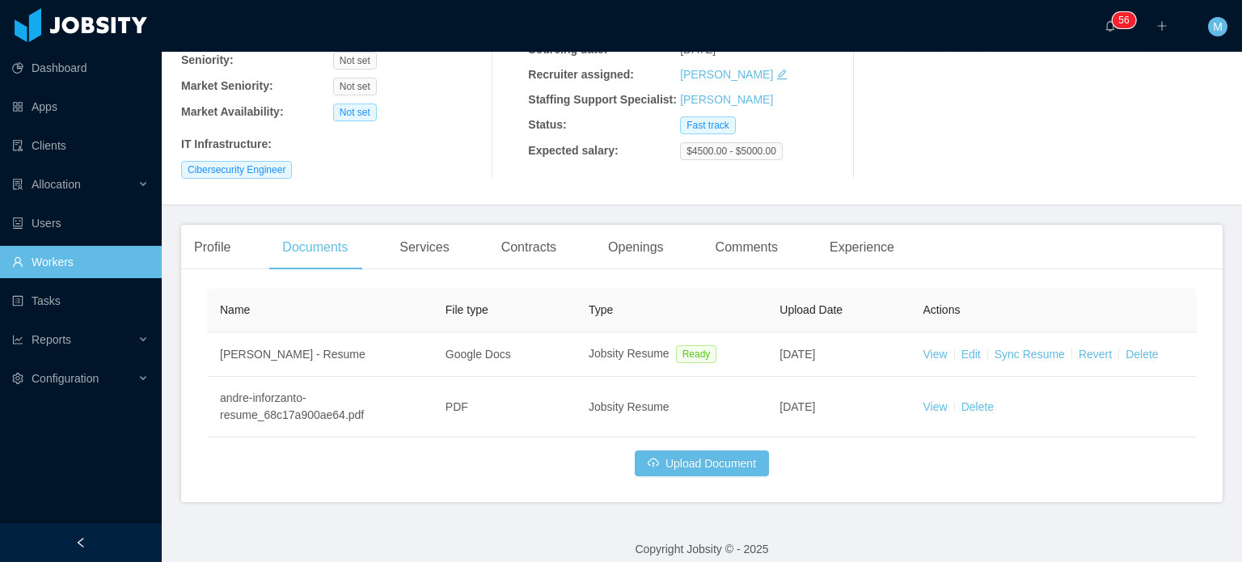
scroll to position [205, 0]
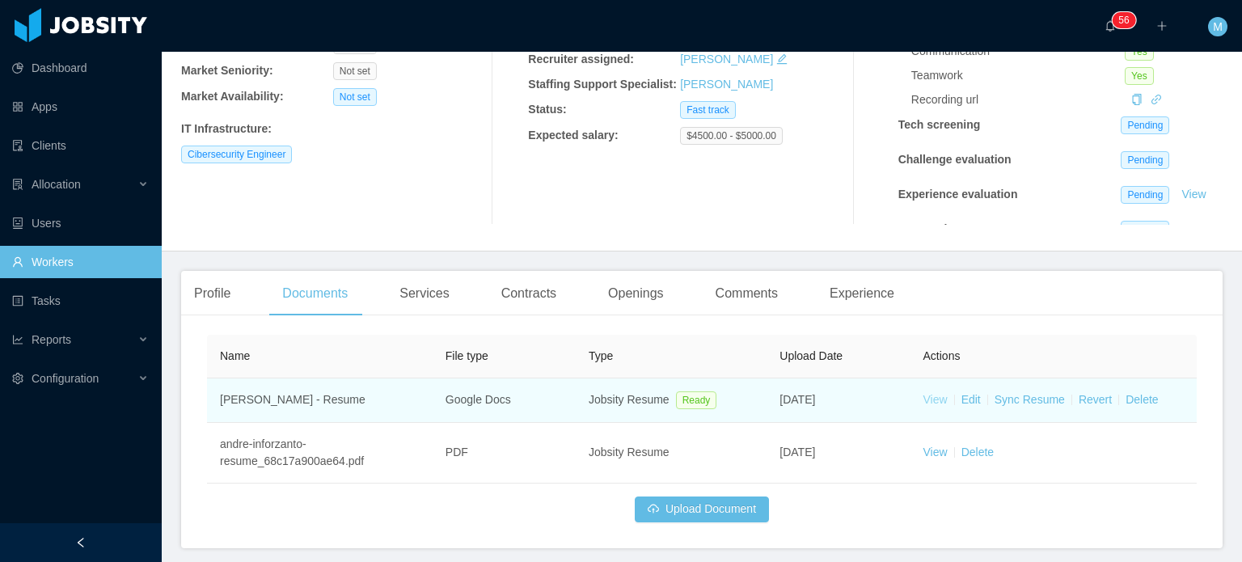
click at [923, 401] on link "View" at bounding box center [935, 399] width 24 height 13
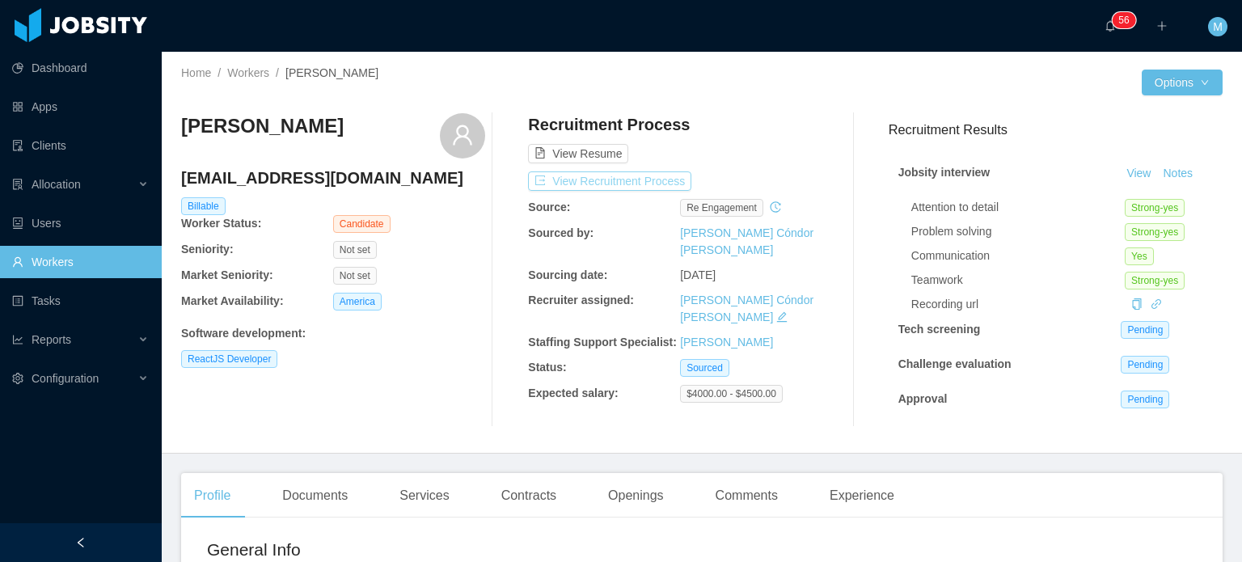
click at [625, 171] on button "View Recruitment Process" at bounding box center [609, 180] width 163 height 19
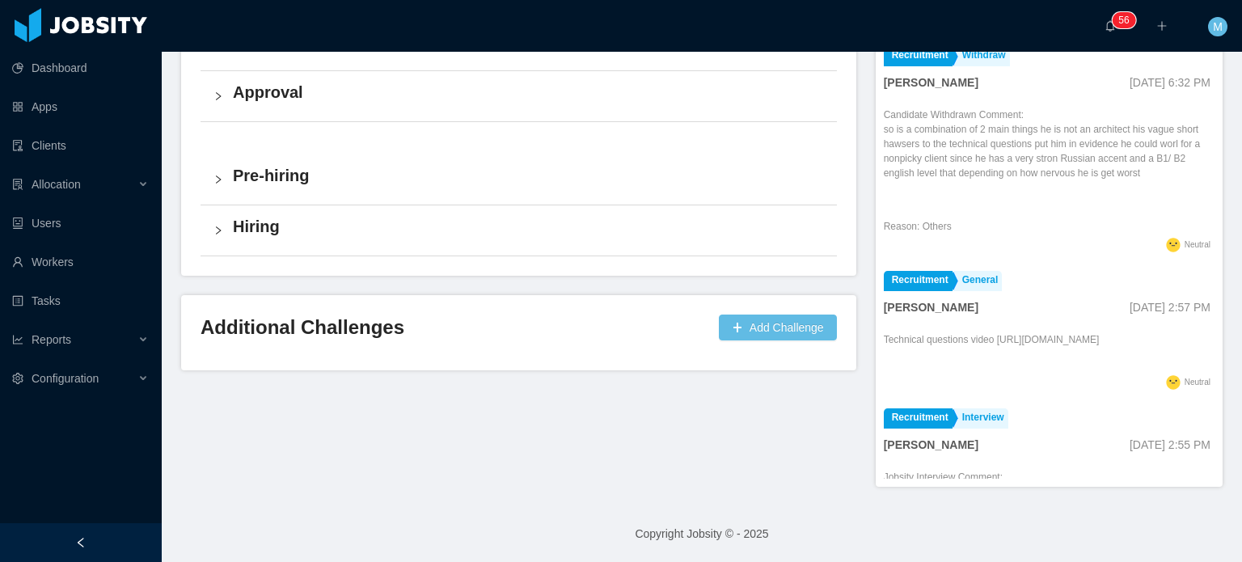
scroll to position [162, 0]
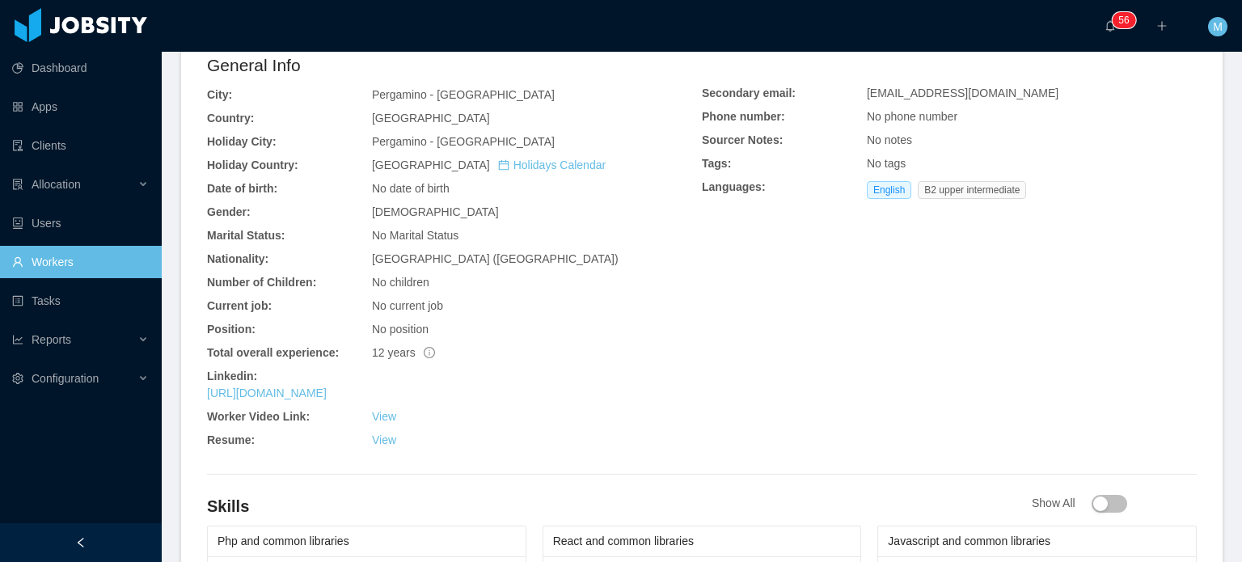
scroll to position [485, 0]
click at [327, 390] on link "[URL][DOMAIN_NAME]" at bounding box center [267, 392] width 120 height 13
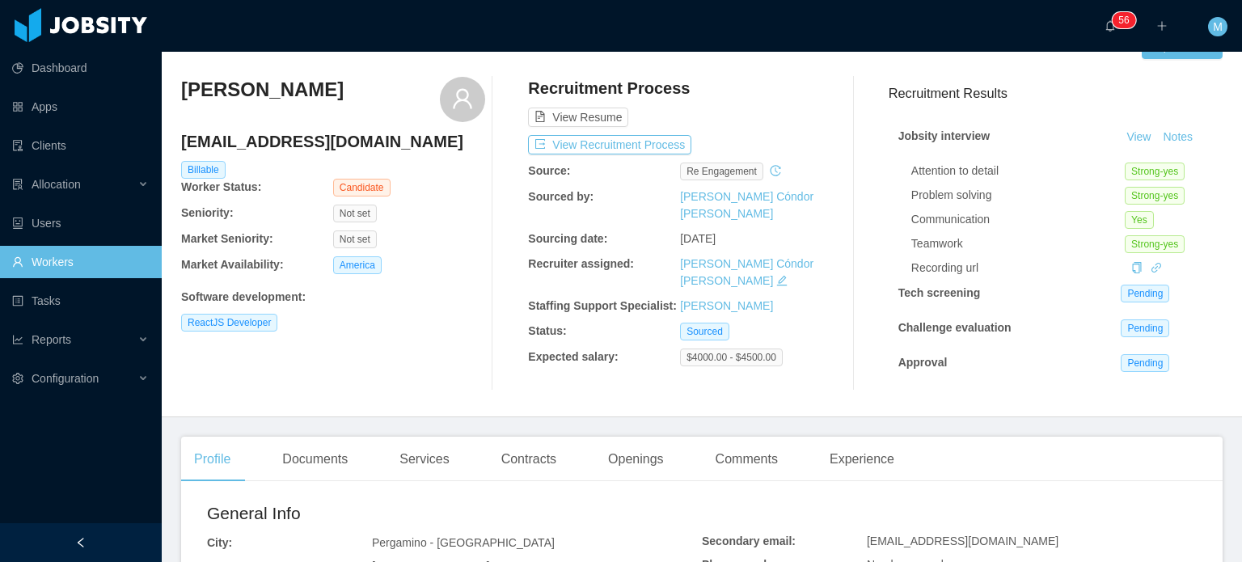
scroll to position [0, 0]
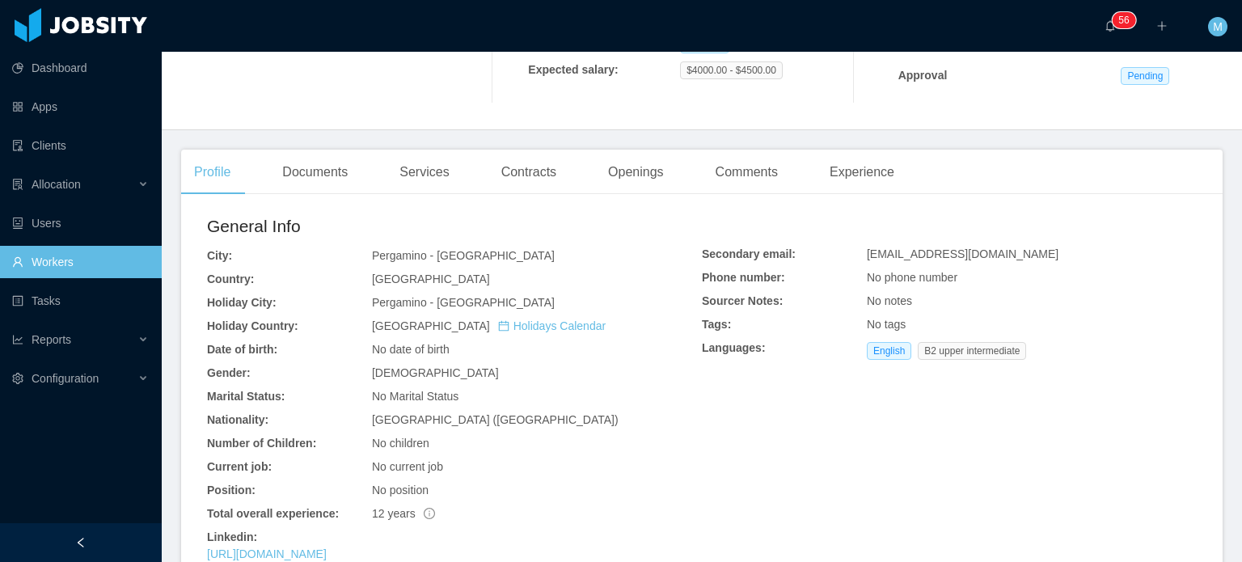
click at [314, 164] on div "Documents" at bounding box center [314, 172] width 91 height 45
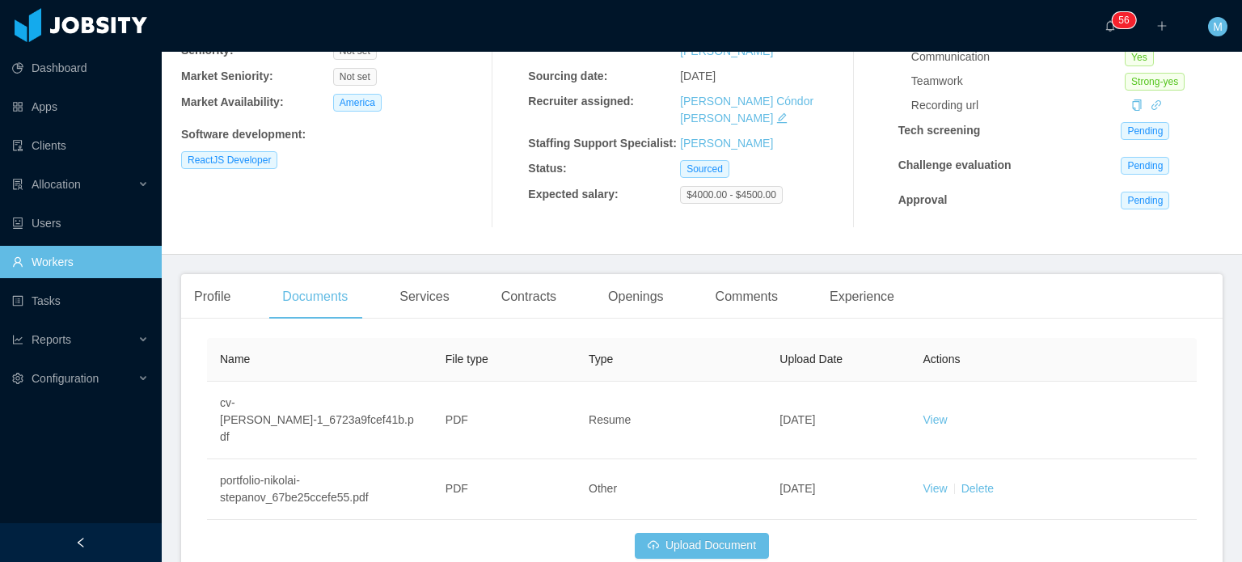
scroll to position [281, 0]
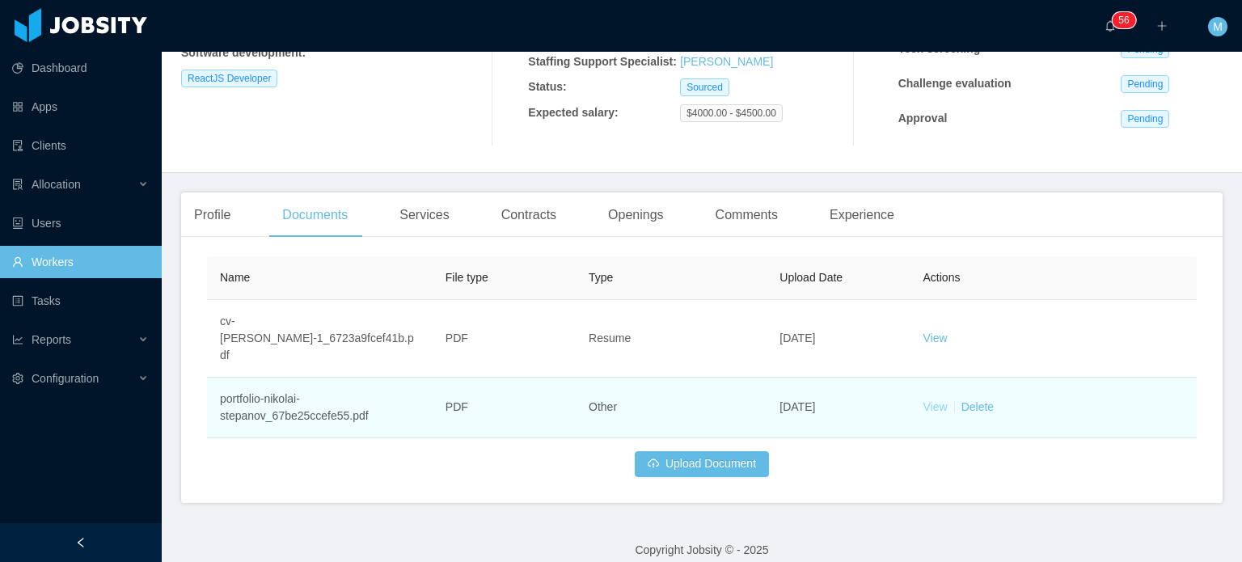
click at [925, 400] on link "View" at bounding box center [935, 406] width 24 height 13
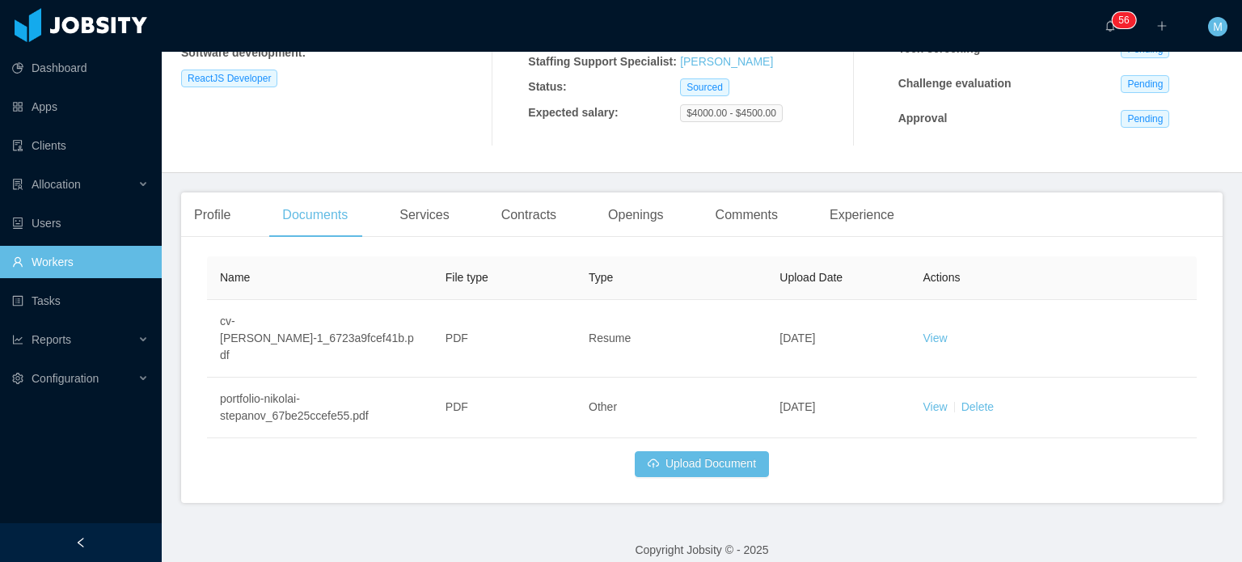
scroll to position [0, 0]
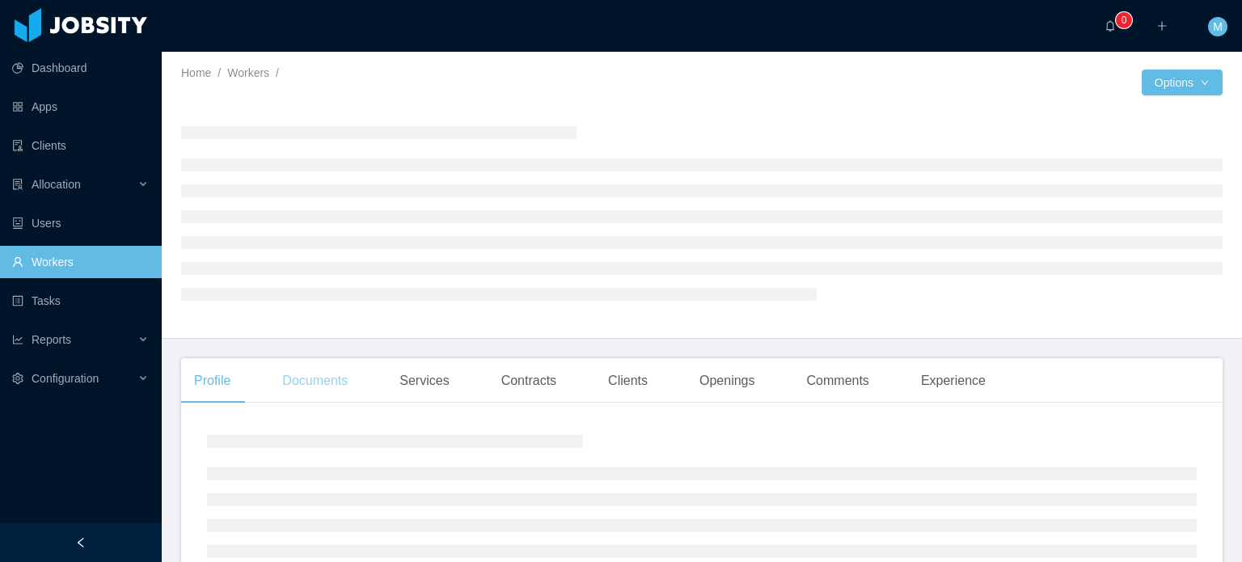
click at [323, 379] on div "Documents" at bounding box center [314, 380] width 91 height 45
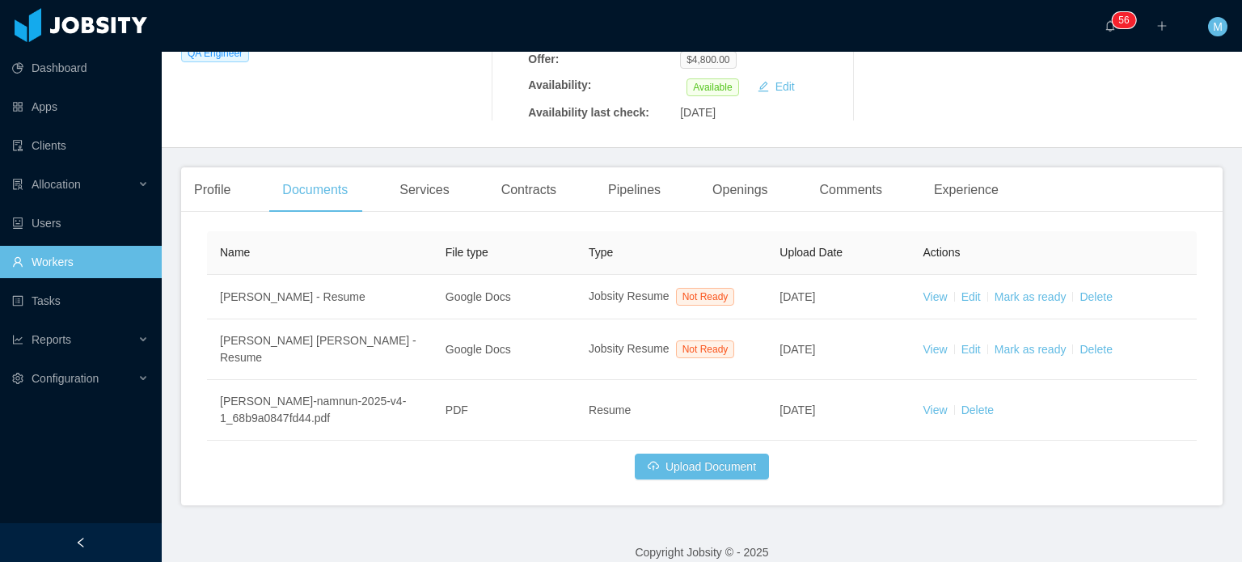
scroll to position [308, 0]
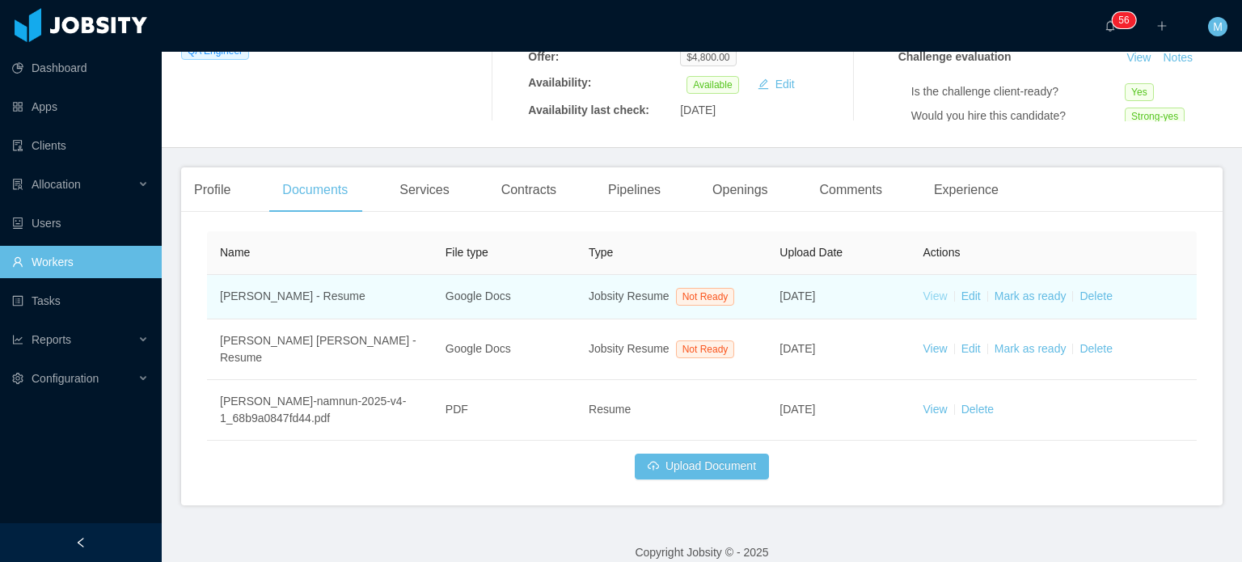
click at [938, 300] on link "View" at bounding box center [935, 295] width 24 height 13
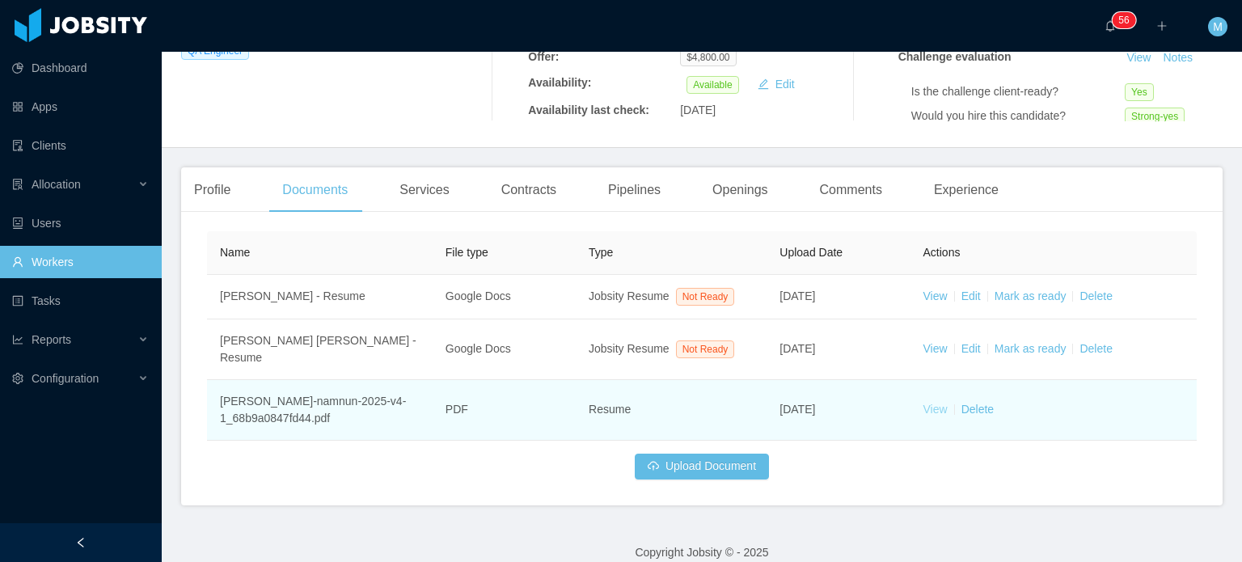
click at [934, 403] on link "View" at bounding box center [935, 409] width 24 height 13
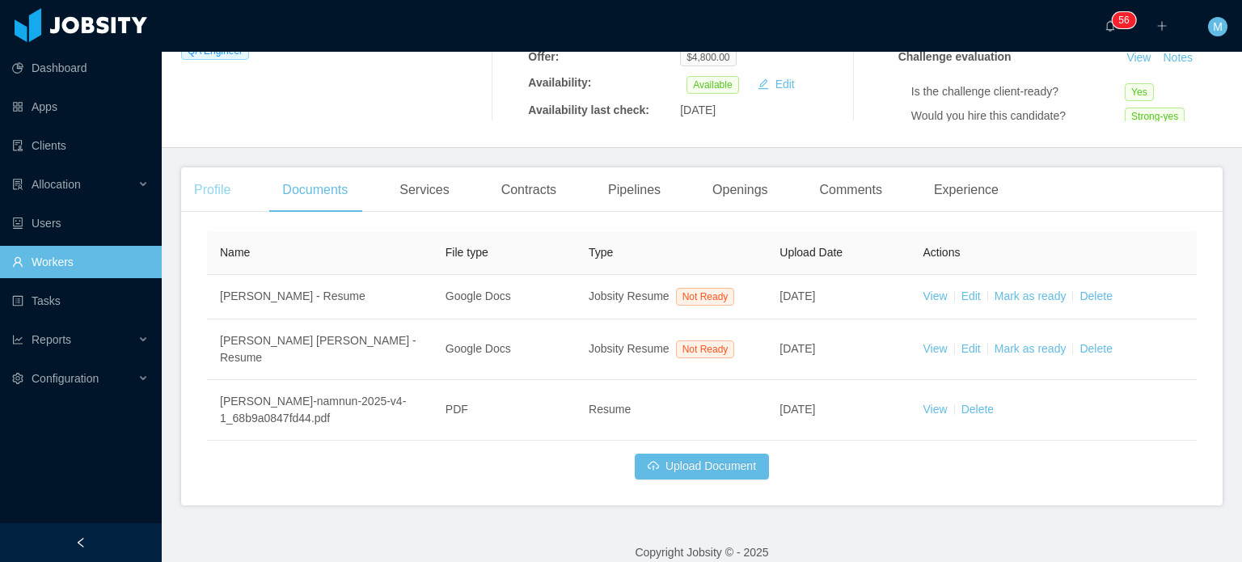
click at [236, 194] on div "Profile" at bounding box center [212, 189] width 62 height 45
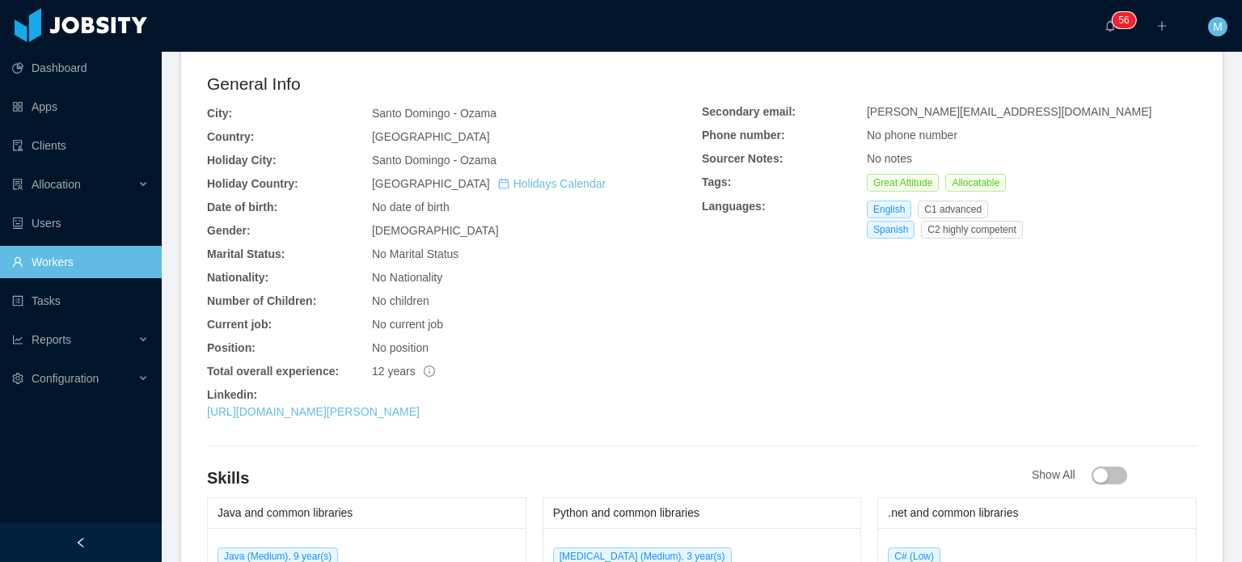
scroll to position [631, 0]
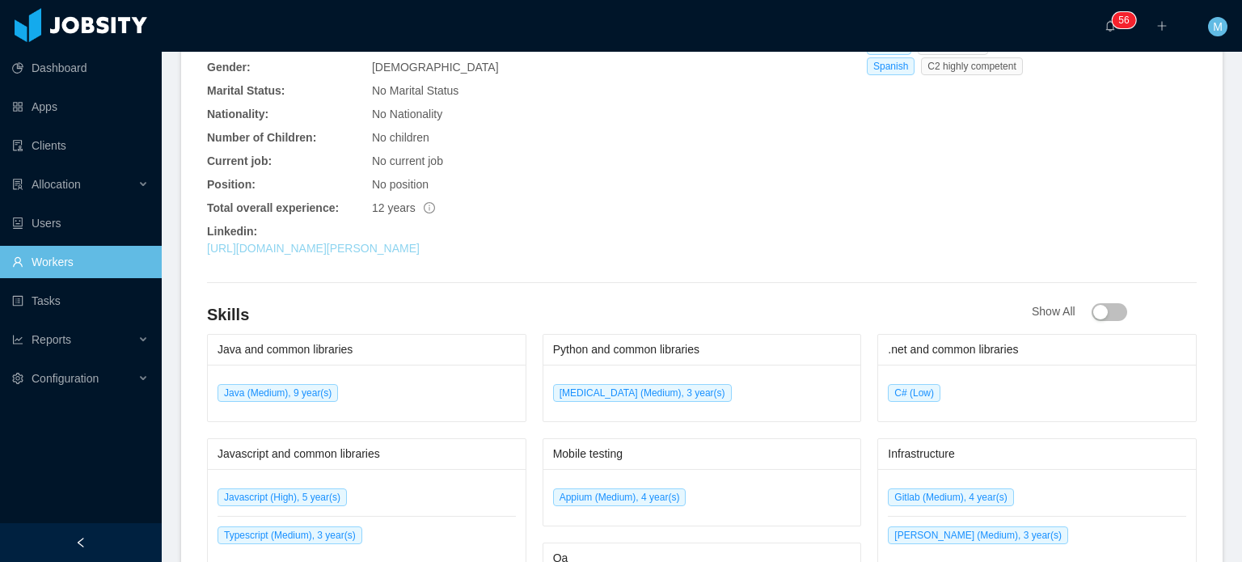
click at [414, 243] on link "[URL][DOMAIN_NAME][PERSON_NAME]" at bounding box center [313, 248] width 213 height 13
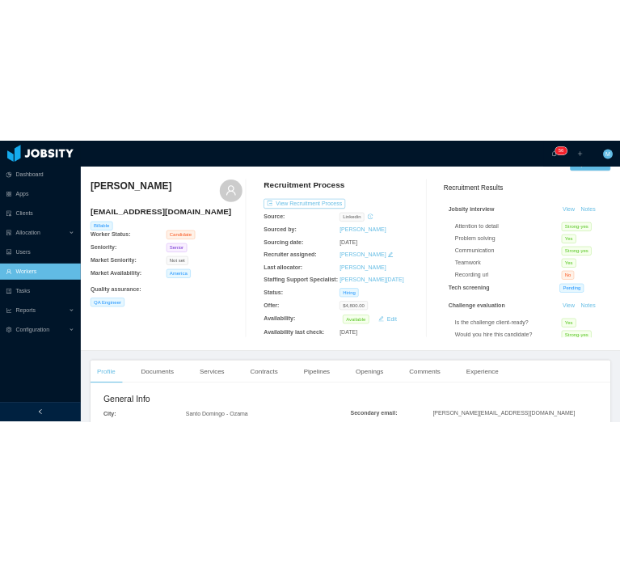
scroll to position [0, 0]
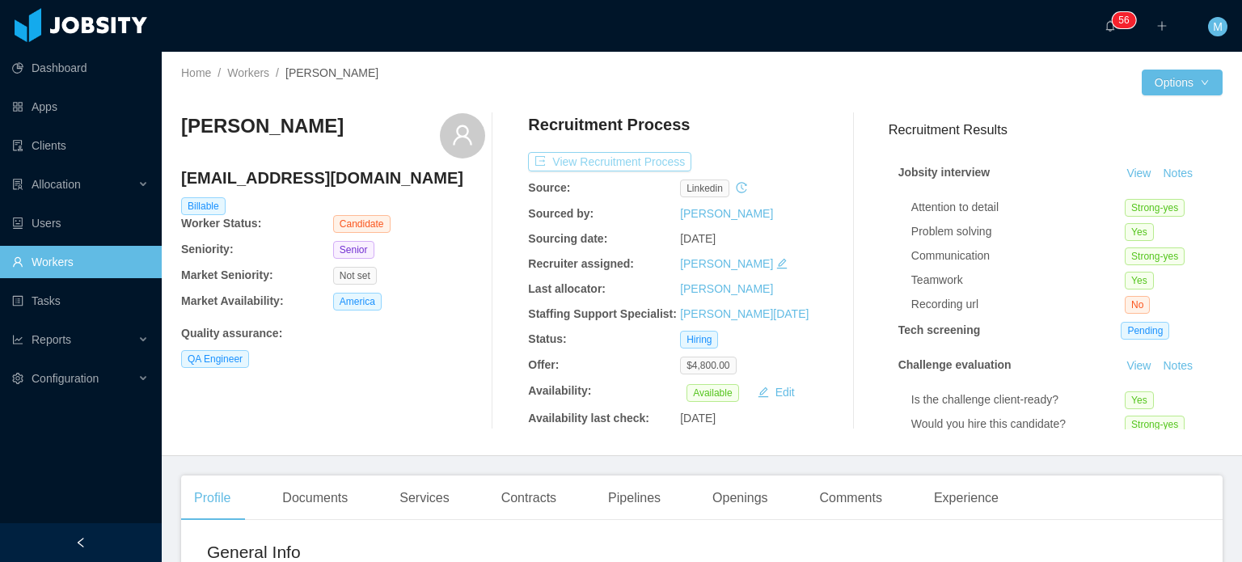
click at [614, 158] on button "View Recruitment Process" at bounding box center [609, 161] width 163 height 19
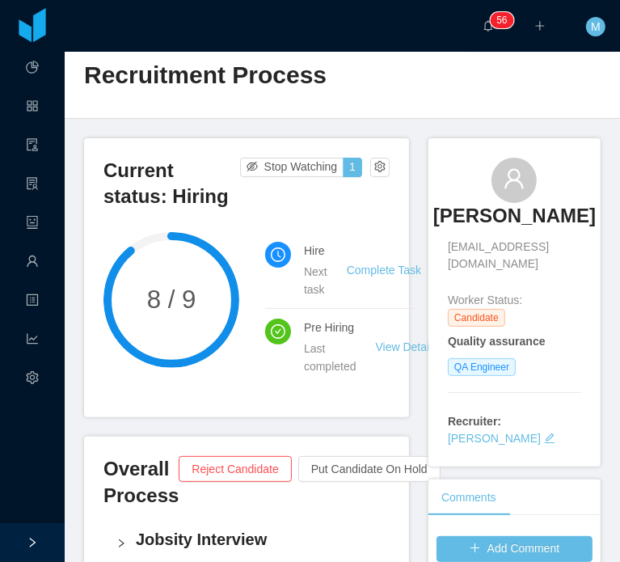
scroll to position [81, 0]
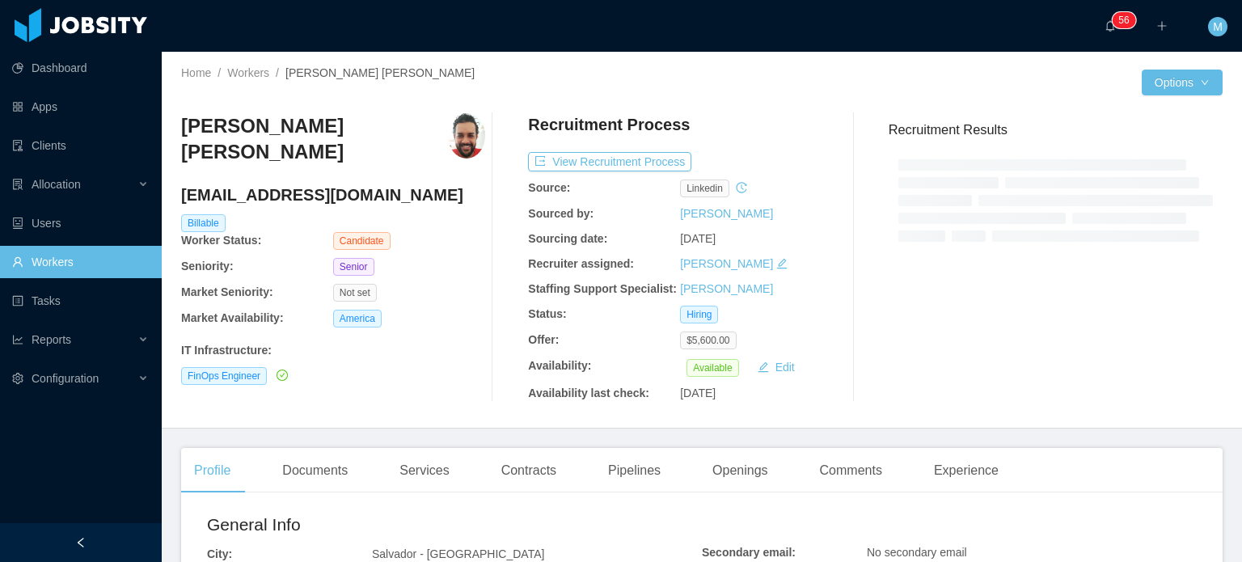
click at [603, 171] on div "Recruitment Process View Recruitment Process Source: linkedin Sourced by: [PERS…" at bounding box center [680, 257] width 304 height 289
click at [605, 164] on button "View Recruitment Process" at bounding box center [609, 161] width 163 height 19
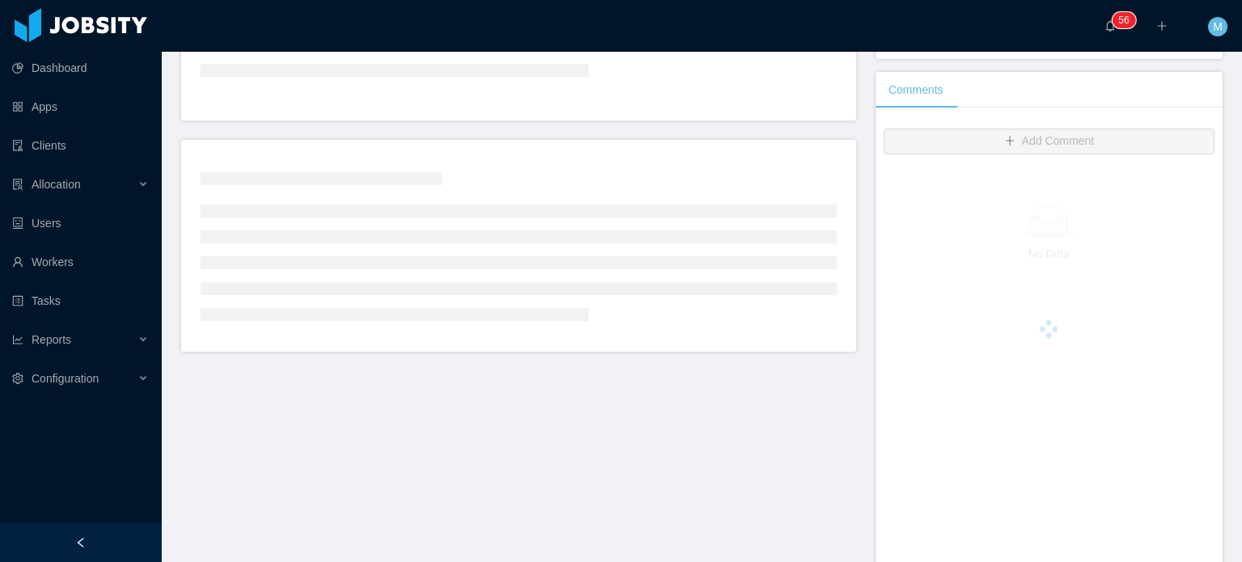
scroll to position [323, 0]
drag, startPoint x: 876, startPoint y: 341, endPoint x: 891, endPoint y: 372, distance: 34.3
click at [891, 372] on div at bounding box center [1049, 325] width 331 height 323
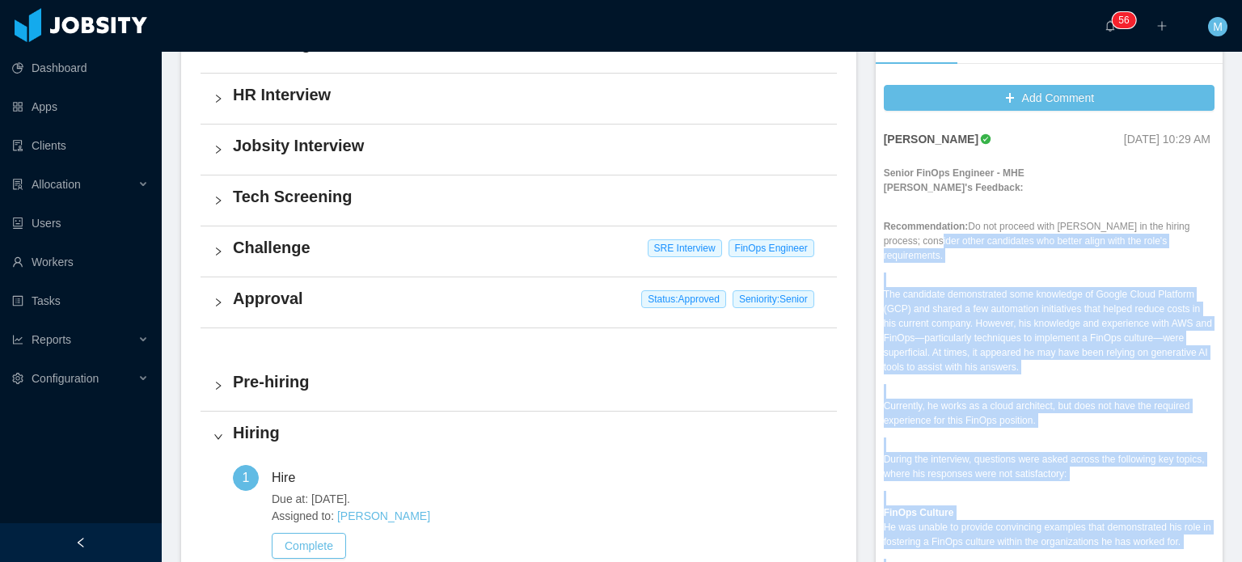
scroll to position [0, 0]
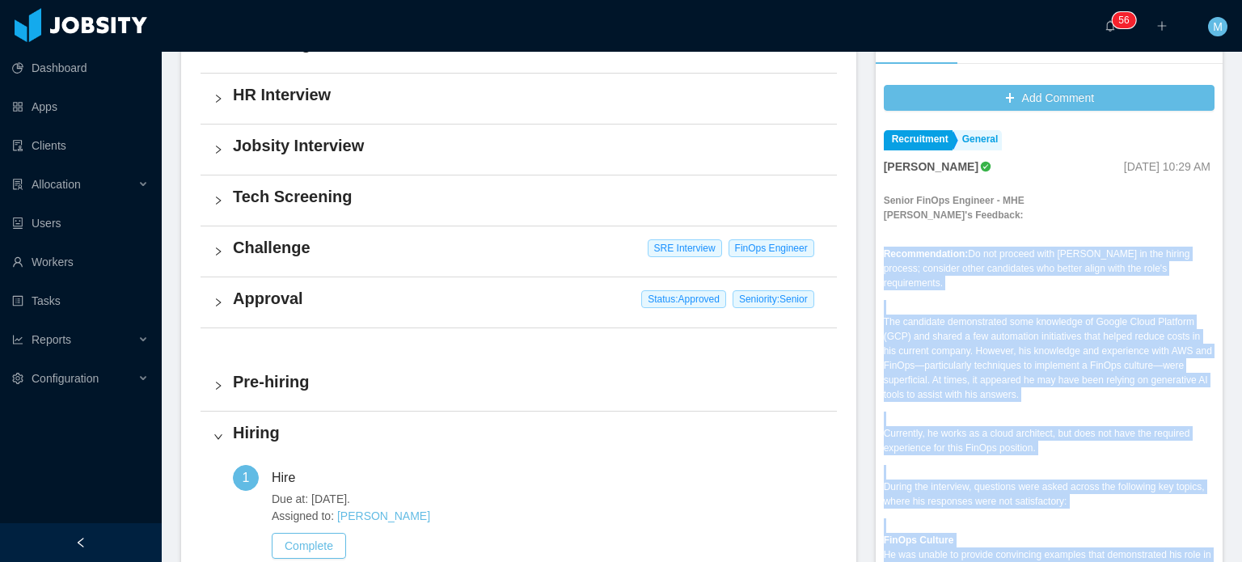
drag, startPoint x: 1066, startPoint y: 384, endPoint x: 870, endPoint y: 229, distance: 250.4
click at [876, 229] on div "Add Comment Recruitment General Guido Fernandez Sep 8th, 2025 10:29 AM Senior F…" at bounding box center [1049, 347] width 347 height 540
copy div "Recommendation: Do not proceed with Renato in the hiring process; consider othe…"
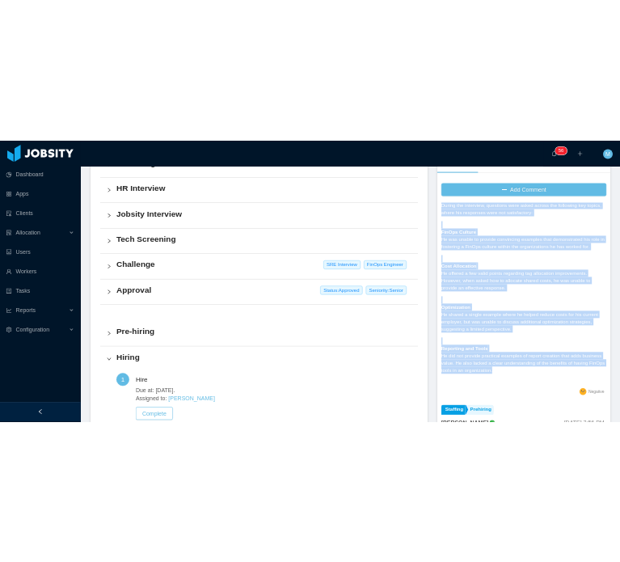
scroll to position [359, 0]
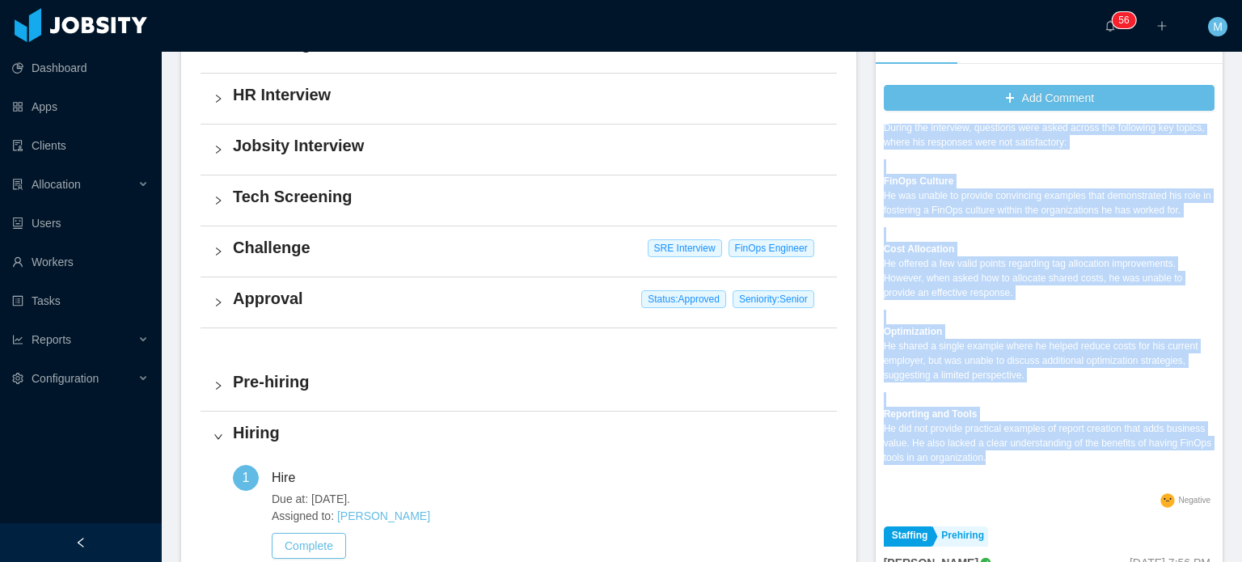
click at [991, 355] on p "Optimization He shared a single example where he helped reduce costs for his cu…" at bounding box center [1049, 353] width 331 height 58
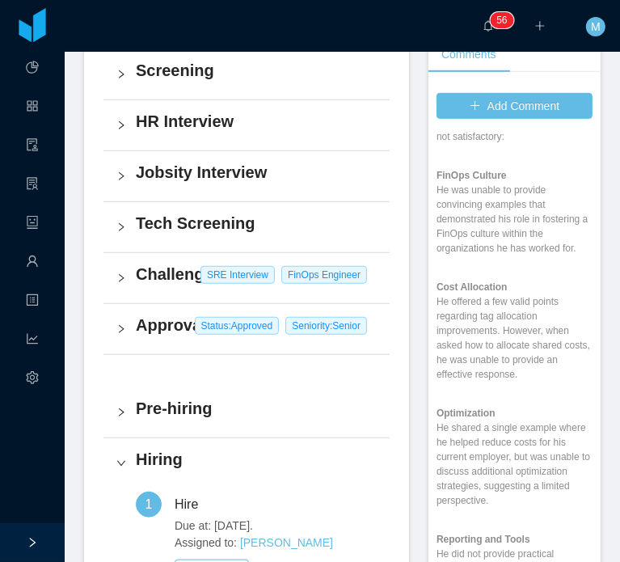
scroll to position [563, 0]
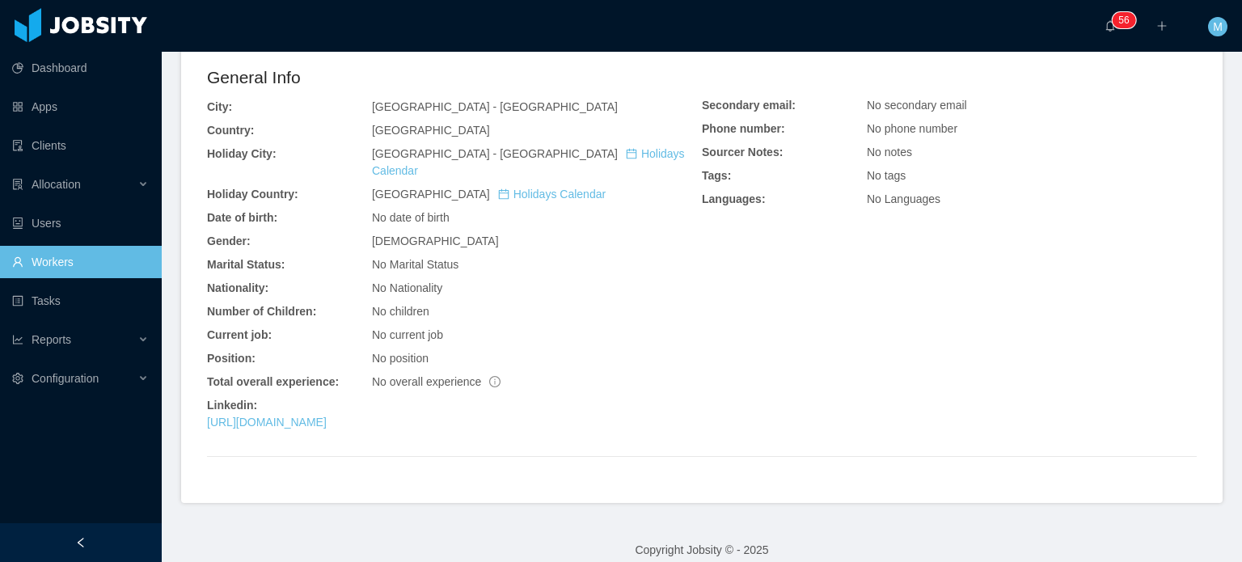
scroll to position [466, 0]
click at [327, 415] on link "[URL][DOMAIN_NAME]" at bounding box center [267, 421] width 120 height 13
